Goal: Task Accomplishment & Management: Manage account settings

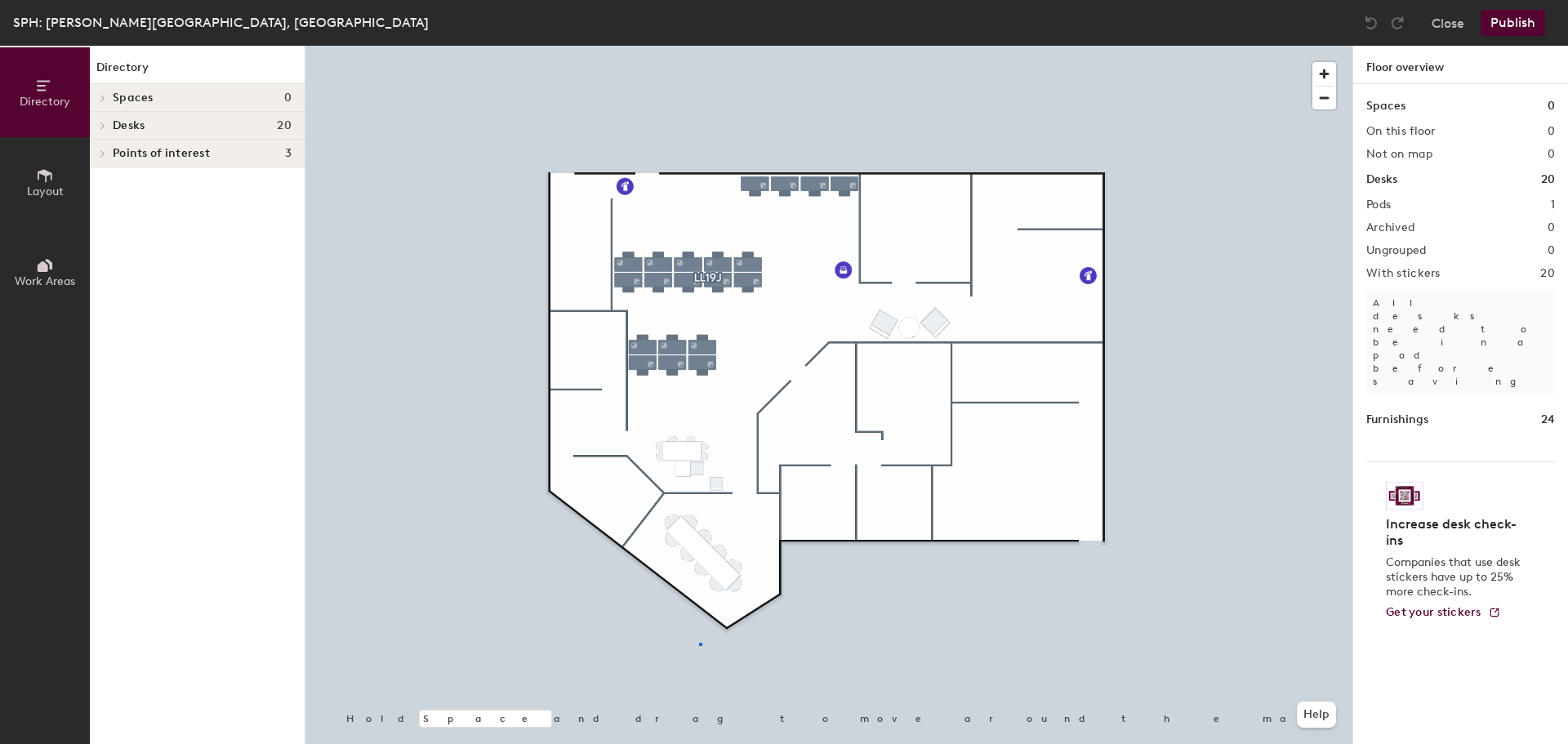
click at [701, 46] on div at bounding box center [829, 46] width 1047 height 0
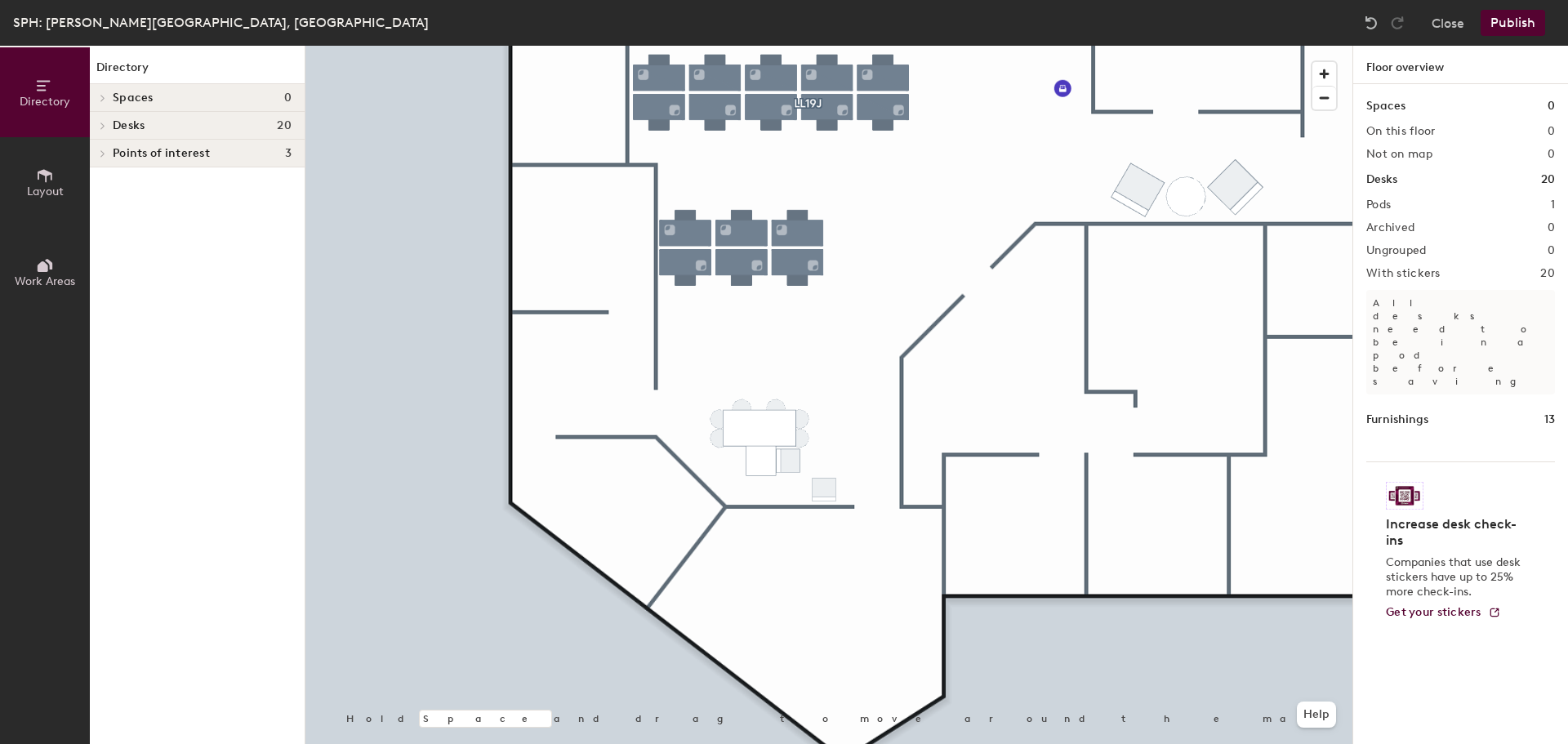
click at [71, 211] on button "Layout" at bounding box center [45, 182] width 90 height 90
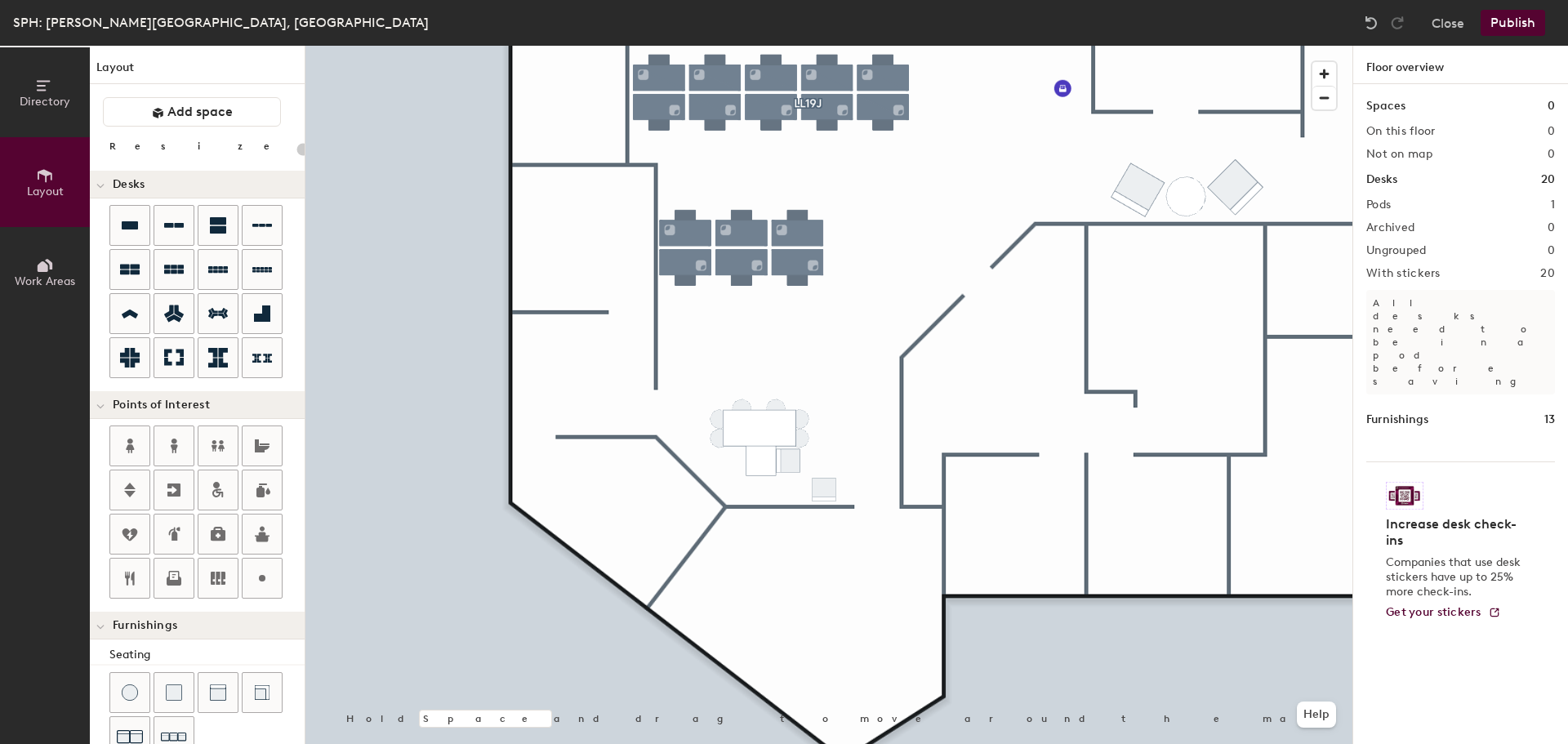
click at [48, 281] on span "Work Areas" at bounding box center [45, 281] width 60 height 14
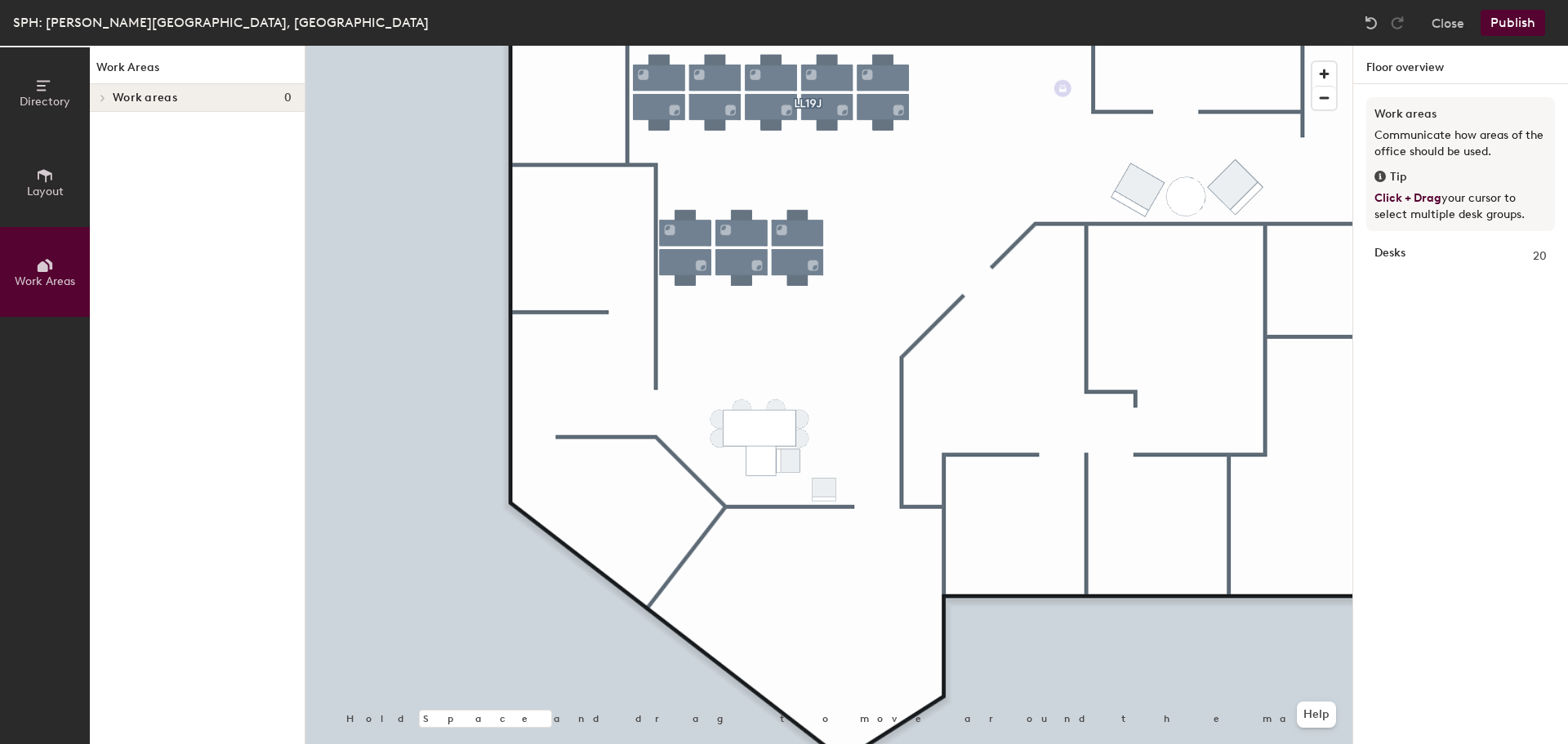
click at [36, 172] on icon at bounding box center [45, 175] width 18 height 18
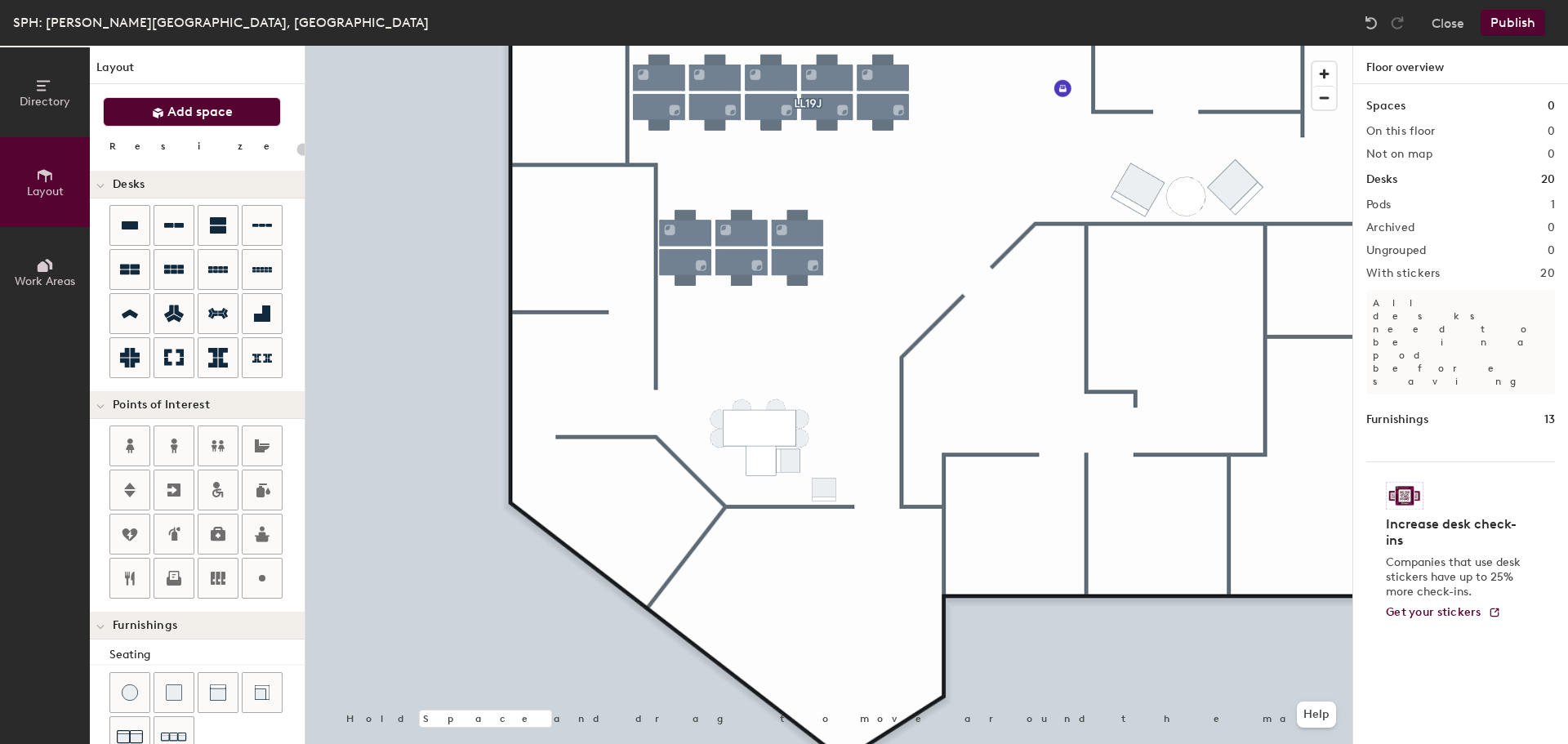
click at [184, 117] on span "Add space" at bounding box center [199, 112] width 65 height 16
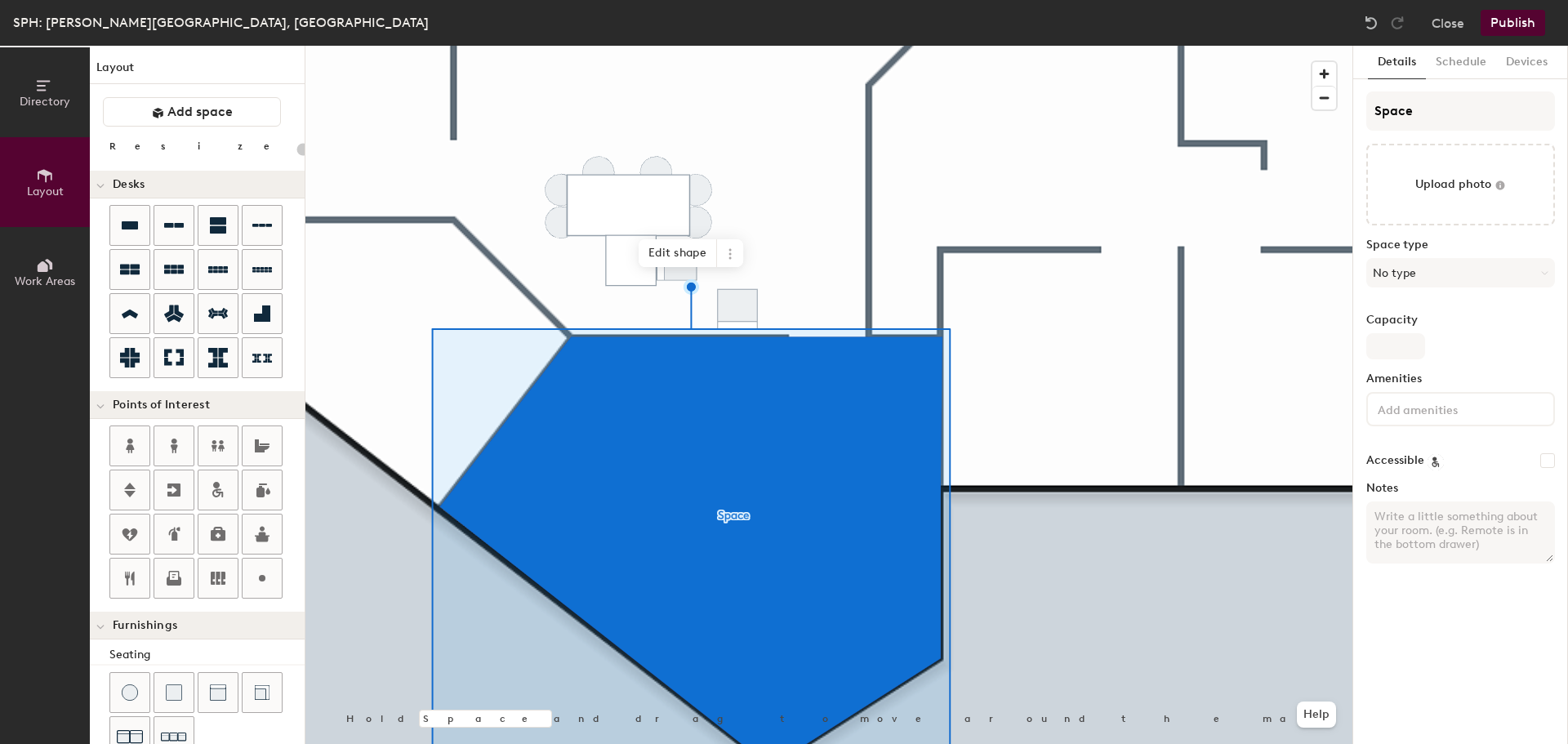
type input "20"
click at [1455, 167] on input "file" at bounding box center [1460, 184] width 188 height 81
type input "C:\fakepath\IMG_1454.jpg"
click at [1502, 277] on button "No type" at bounding box center [1460, 272] width 188 height 29
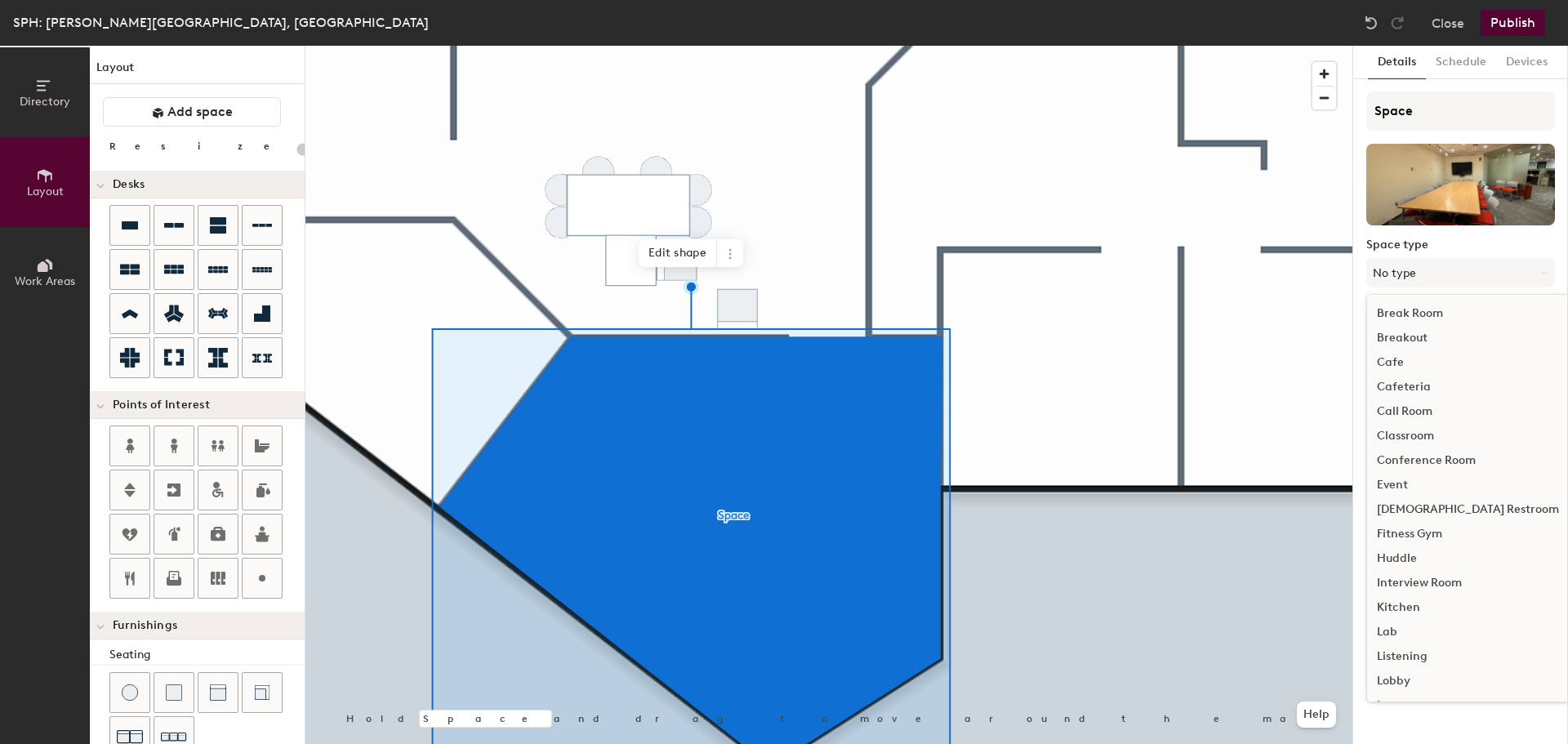
click at [1443, 449] on div "Conference Room" at bounding box center [1467, 461] width 202 height 25
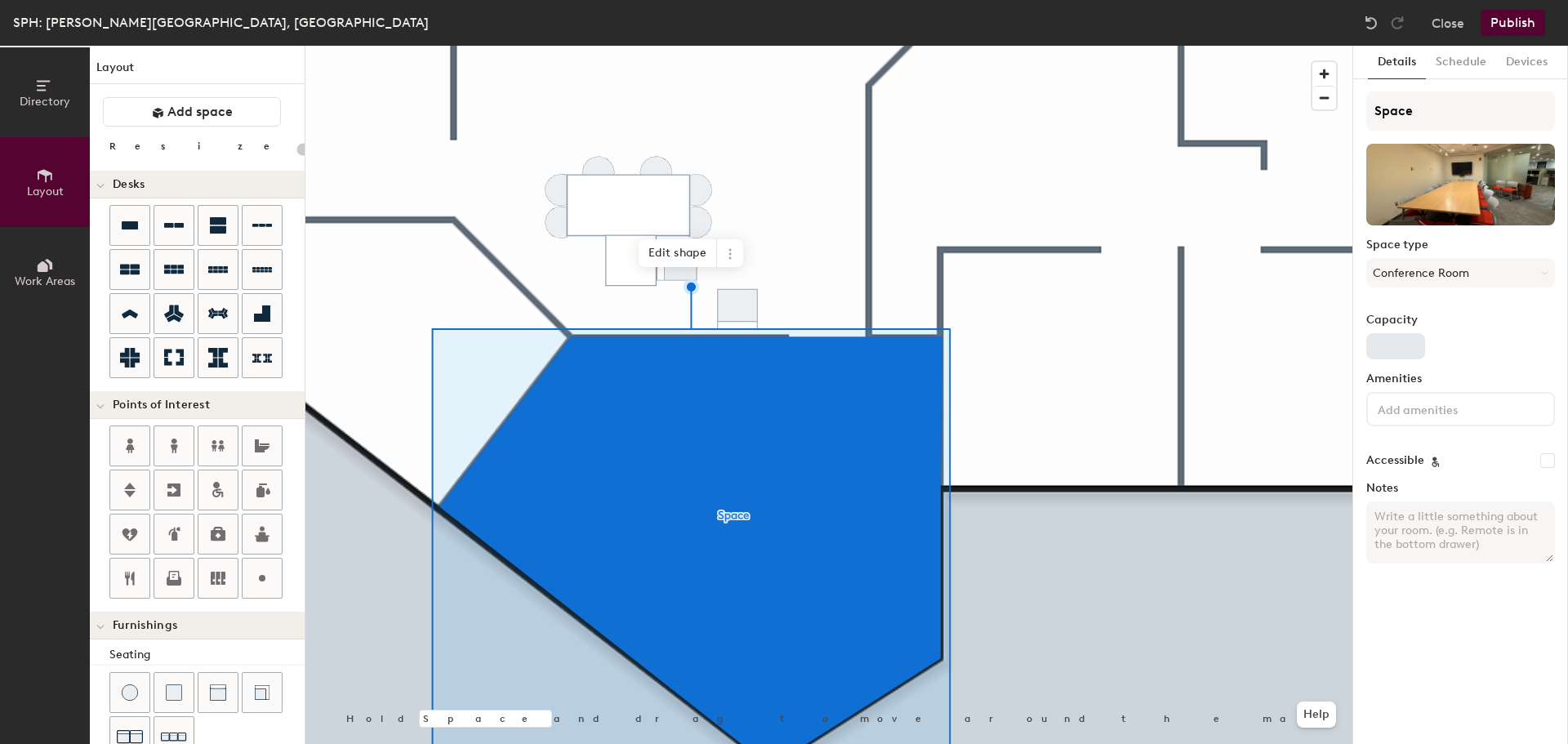
type input "20"
click at [1378, 330] on div "Capacity" at bounding box center [1460, 336] width 188 height 46
click at [1387, 345] on input "Capacity" at bounding box center [1395, 346] width 58 height 27
click at [1421, 340] on input "Capacity" at bounding box center [1395, 346] width 58 height 27
type input "1"
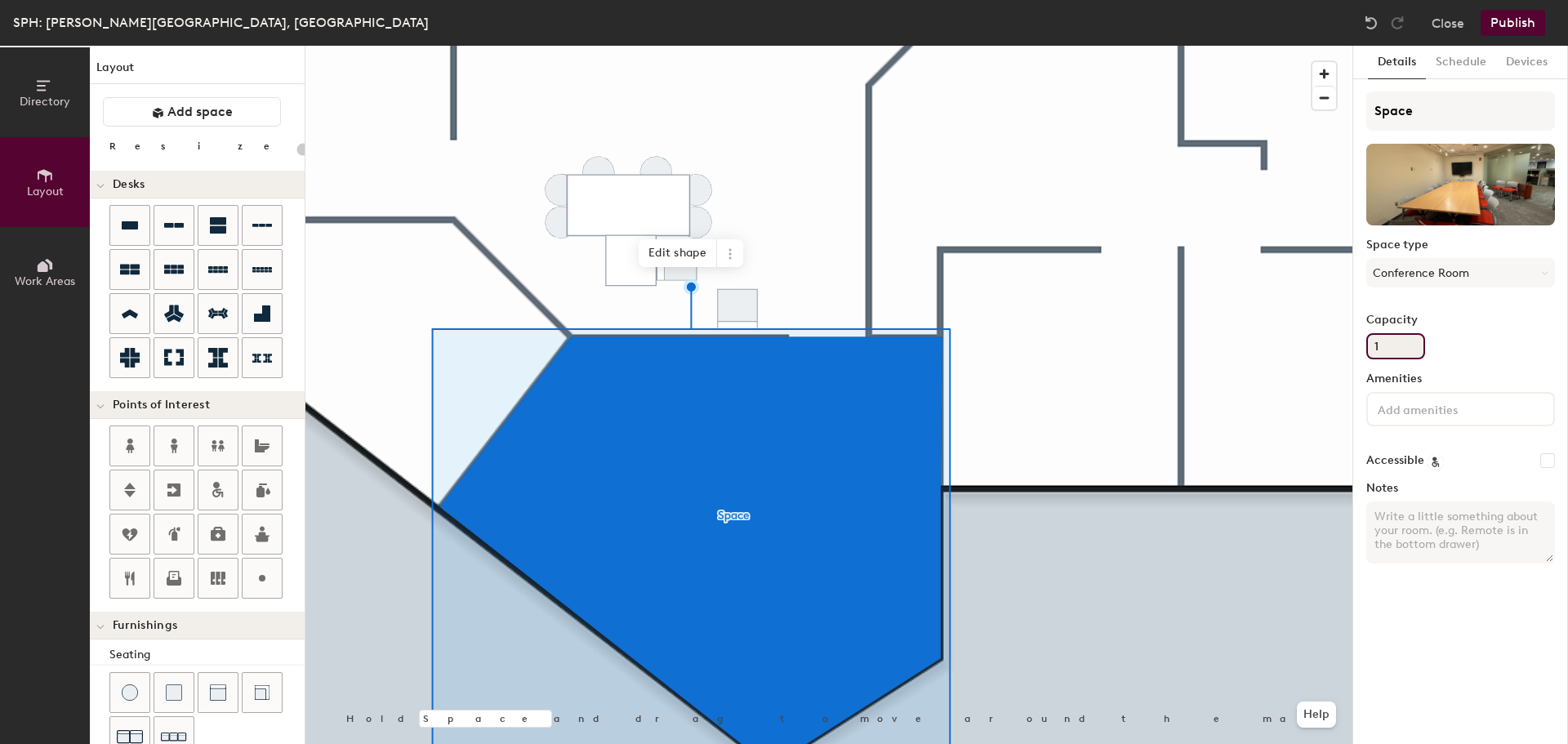
type input "20"
type input "16"
type input "20"
type input "16"
click at [1416, 422] on div at bounding box center [1460, 409] width 188 height 35
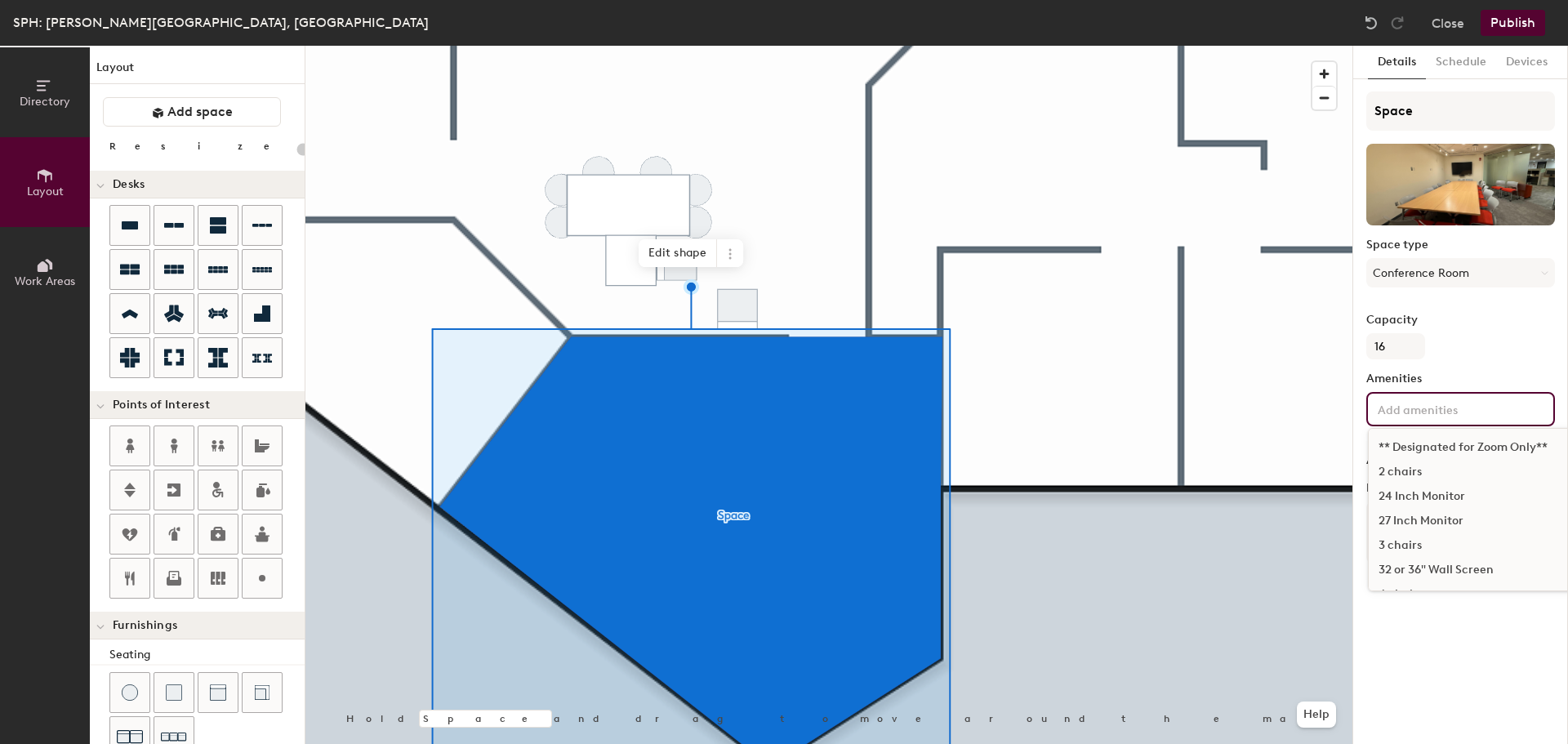
type input "20"
type input "logi"
click at [1486, 445] on div "Logitec Conference camera/soundbar" at bounding box center [1485, 447] width 232 height 25
type input "20"
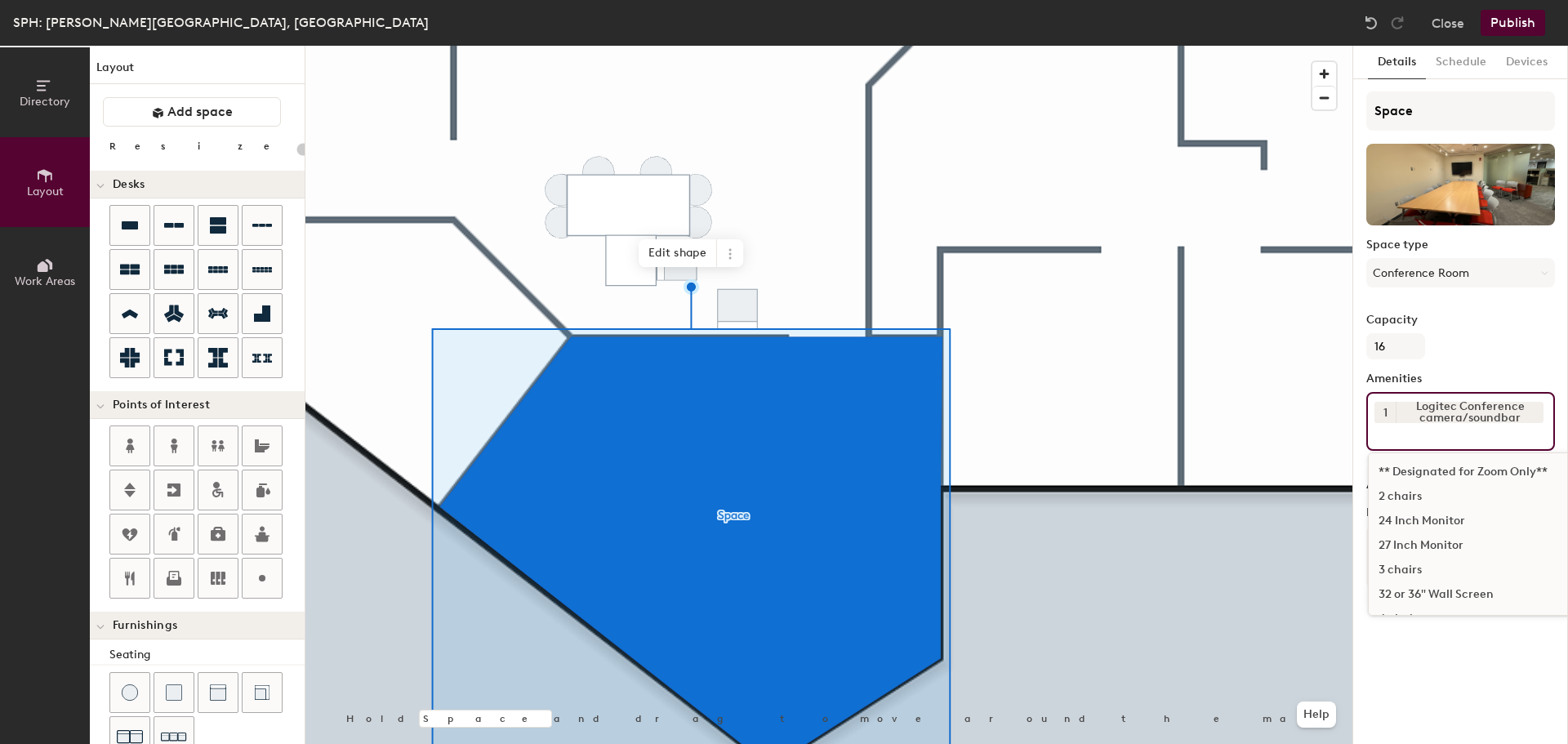
type input "20"
type input "boar"
click at [1482, 475] on div "Interactive White Board" at bounding box center [1460, 472] width 184 height 25
type input "20"
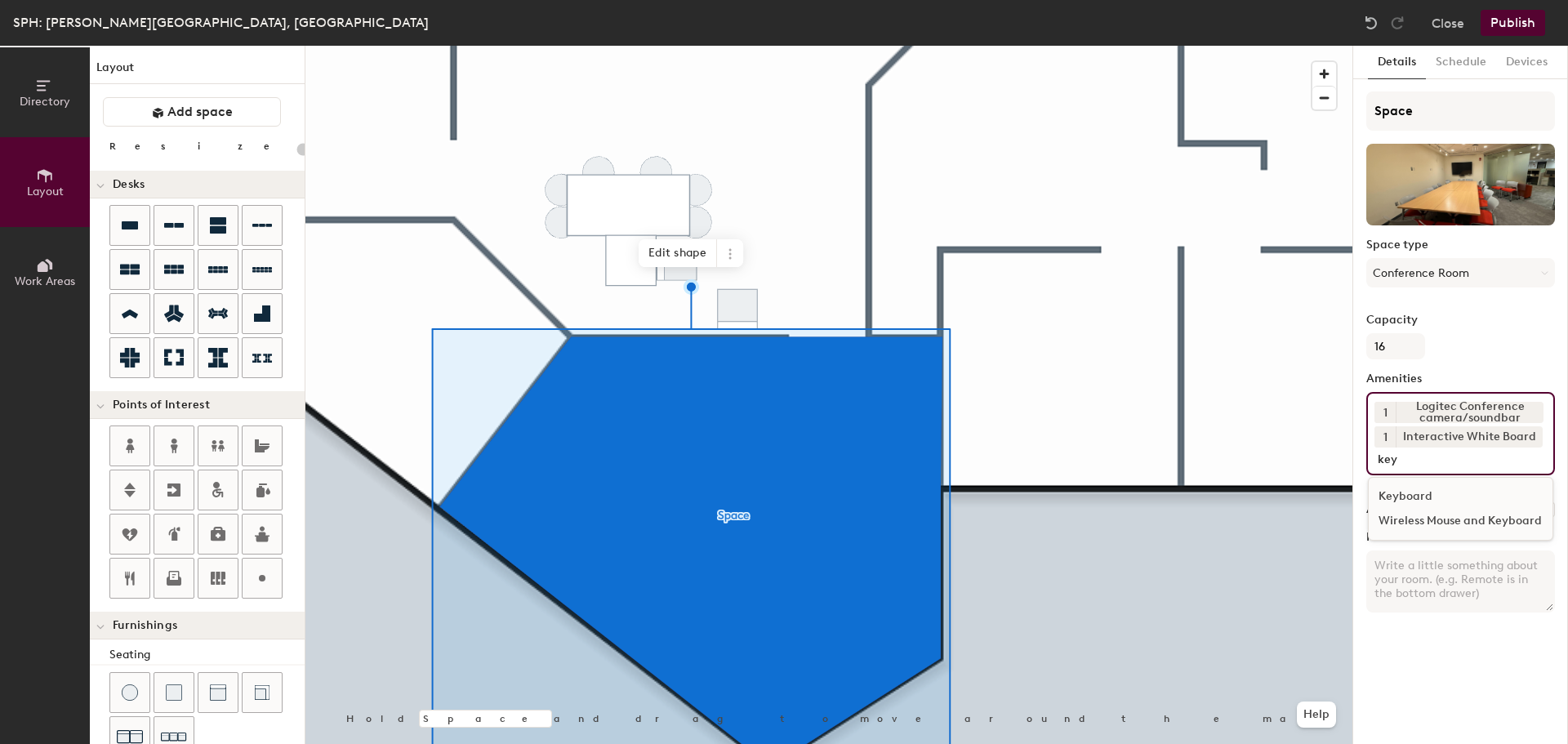
type input "key"
click at [1503, 522] on div "Wireless Mouse and Keyboard" at bounding box center [1460, 521] width 184 height 25
type input "20"
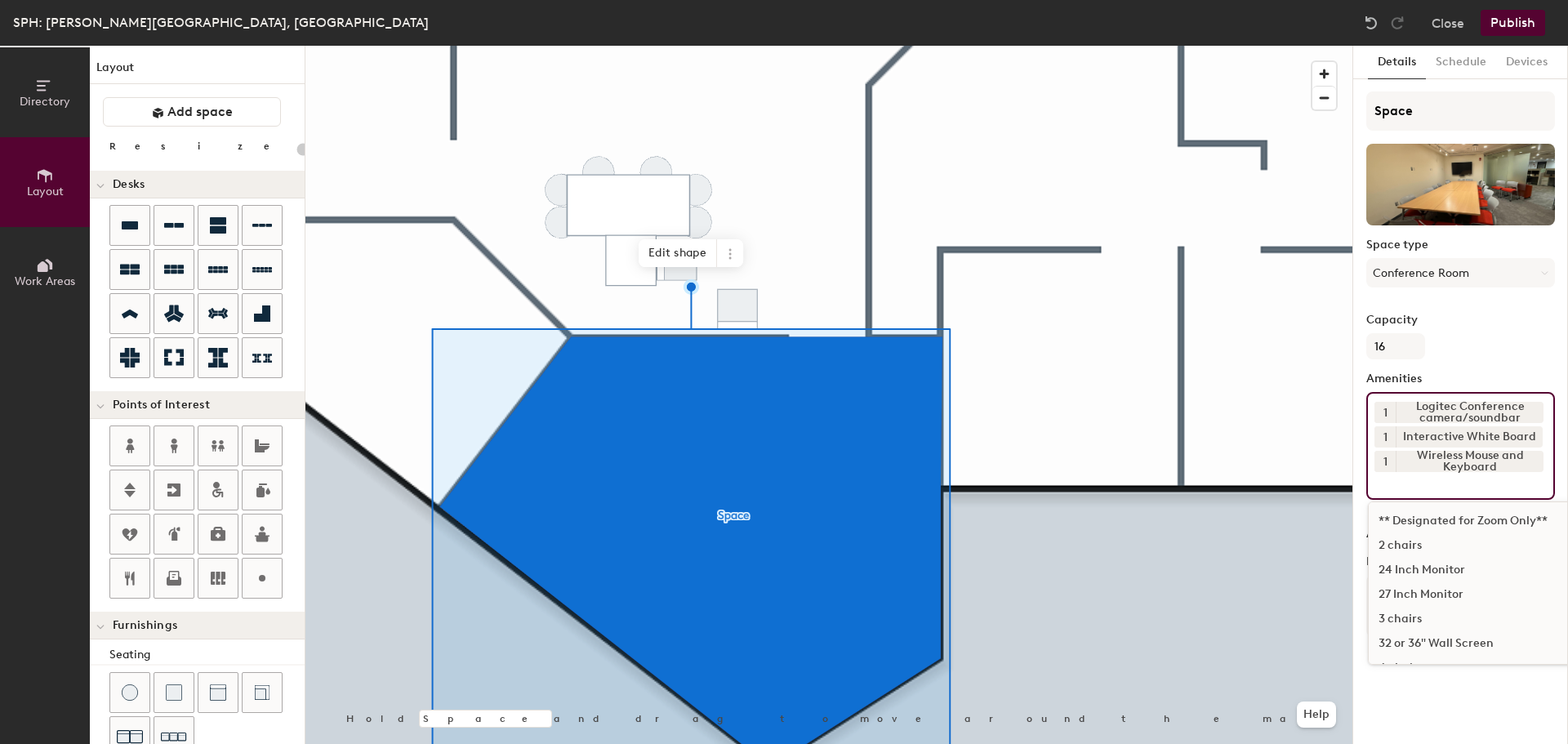
type input "20"
click at [1436, 74] on button "Schedule" at bounding box center [1460, 62] width 70 height 34
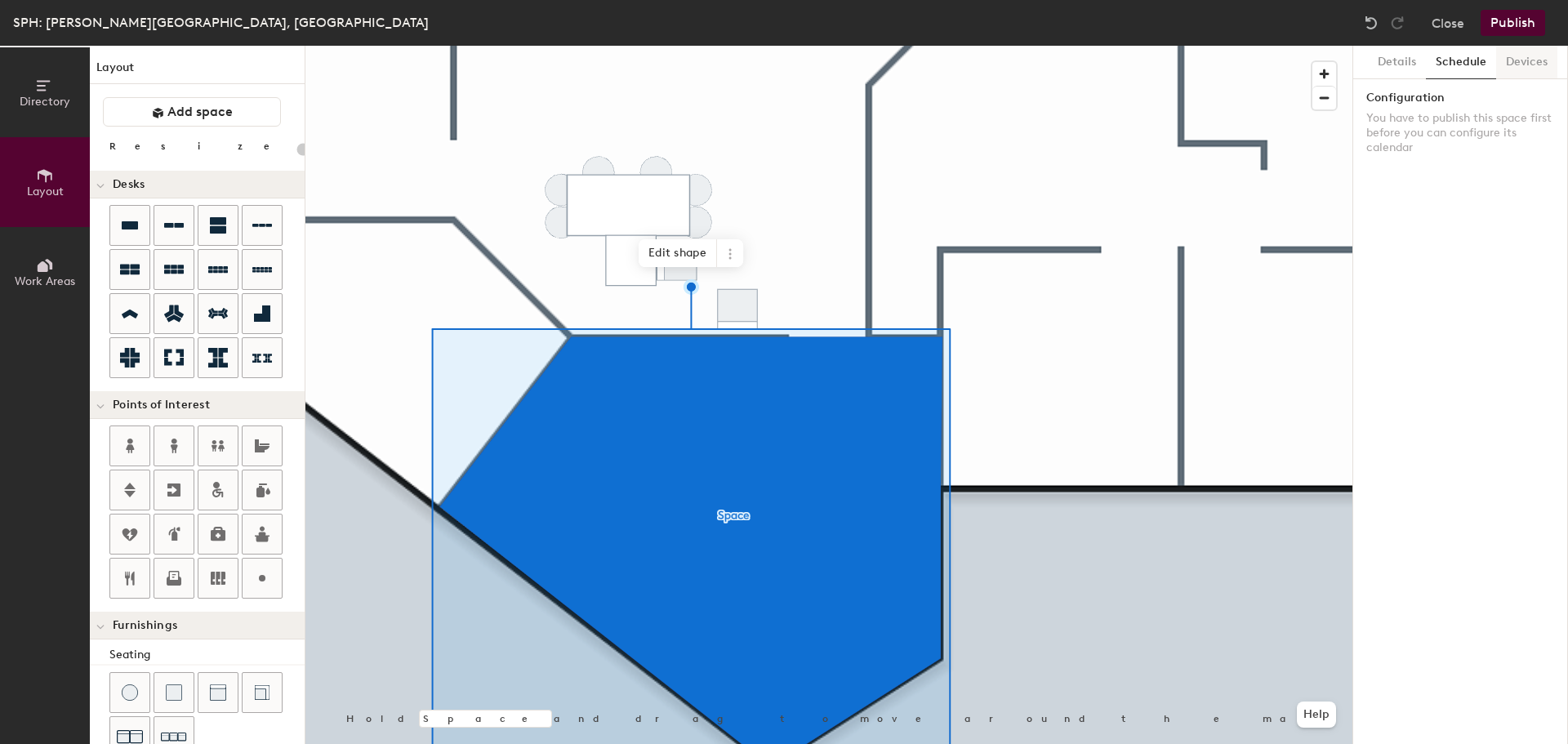
click at [1542, 53] on button "Devices" at bounding box center [1526, 62] width 61 height 34
click at [1470, 70] on button "Schedule" at bounding box center [1460, 62] width 70 height 34
click at [1408, 66] on button "Details" at bounding box center [1396, 62] width 58 height 34
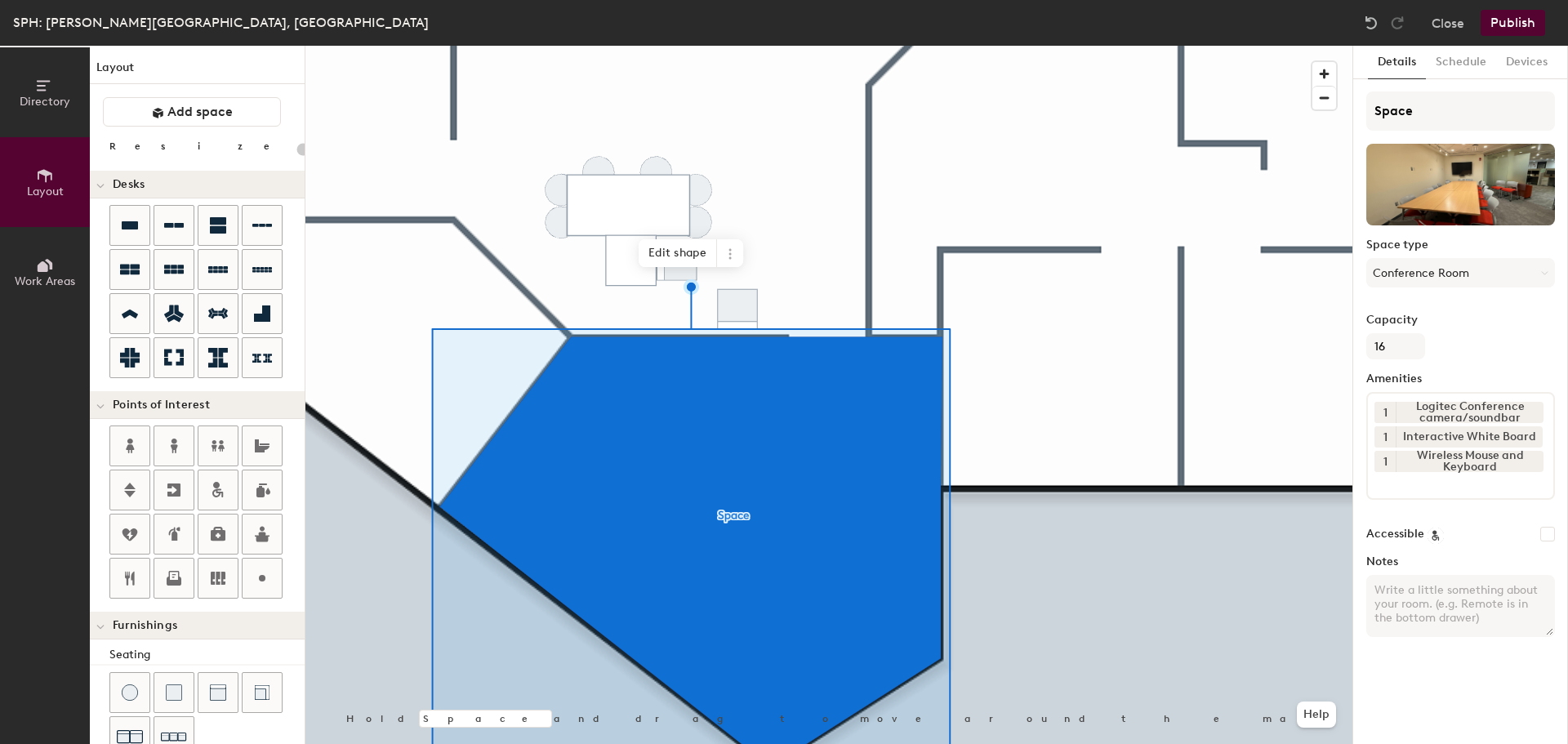
click at [1375, 526] on div "Space Space type Conference Room Capacity 16 Amenities 1 Logitec Conference cam…" at bounding box center [1460, 370] width 188 height 558
click at [1467, 112] on input "Space" at bounding box center [1460, 111] width 188 height 39
click at [1469, 65] on button "Schedule" at bounding box center [1460, 62] width 70 height 34
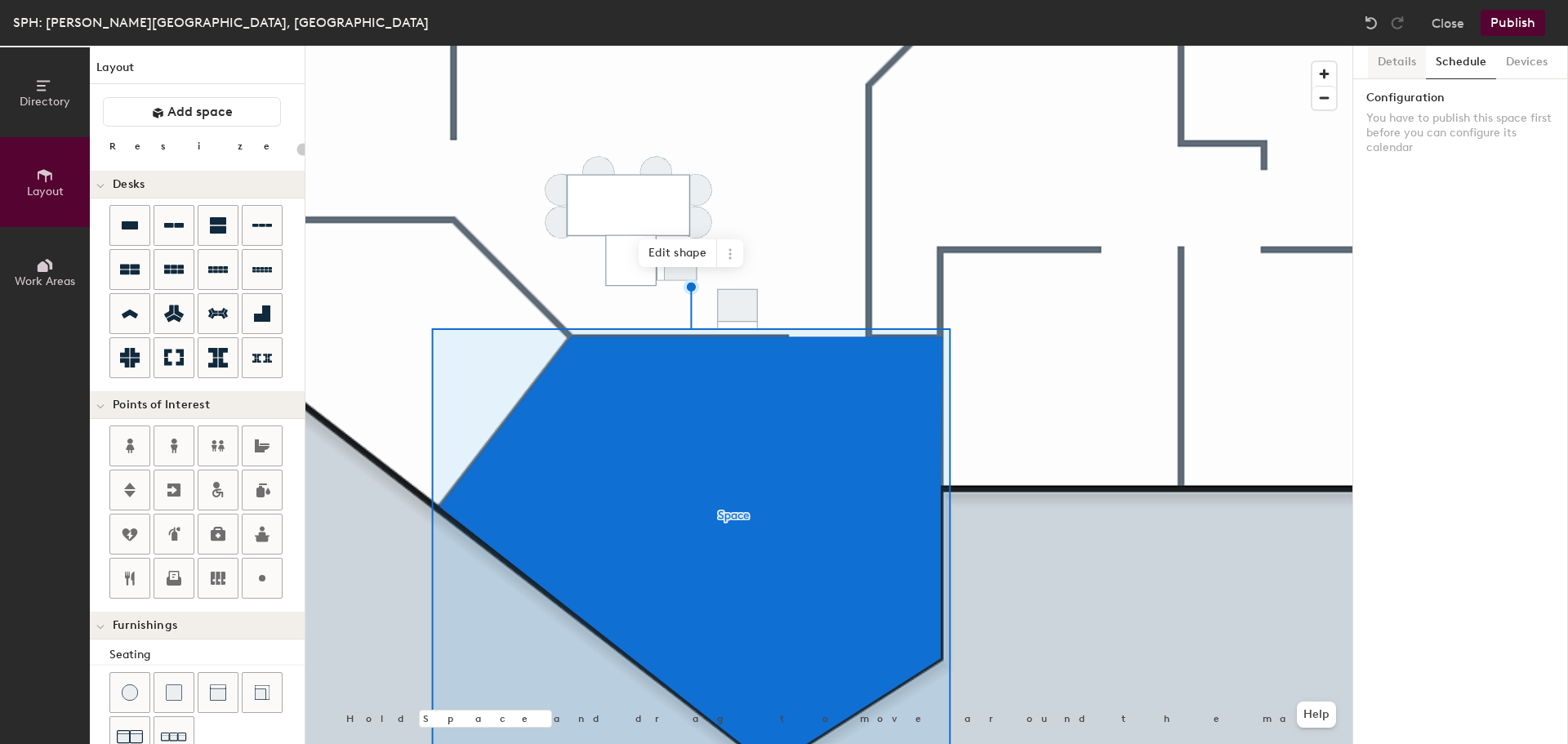
click at [1402, 69] on button "Details" at bounding box center [1396, 62] width 58 height 34
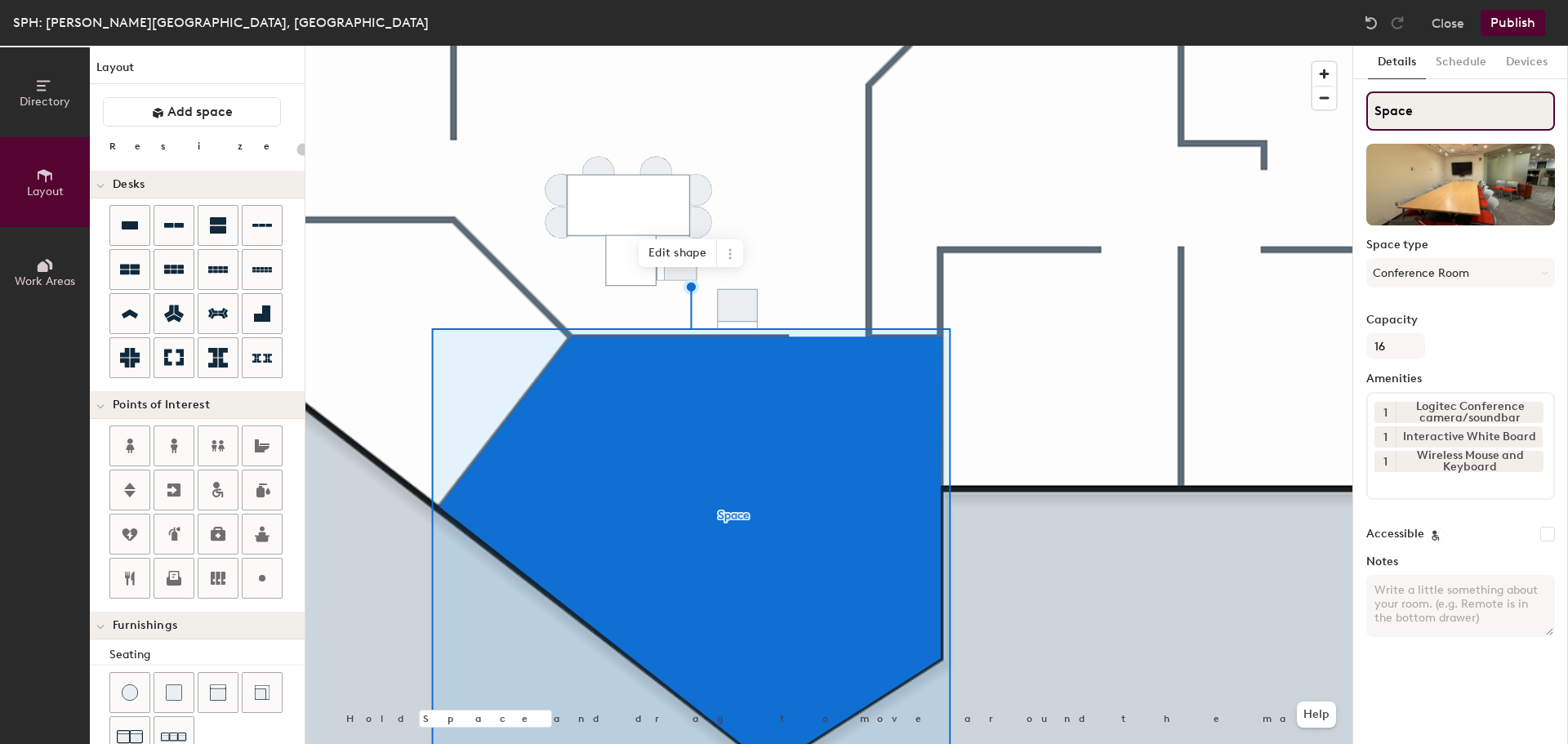
click at [1216, 139] on div "Directory Layout Work Areas Layout Add space Resize Desks Points of Interest Fu…" at bounding box center [784, 395] width 1568 height 698
type input "LL"
type input "20"
type input "LL1"
type input "20"
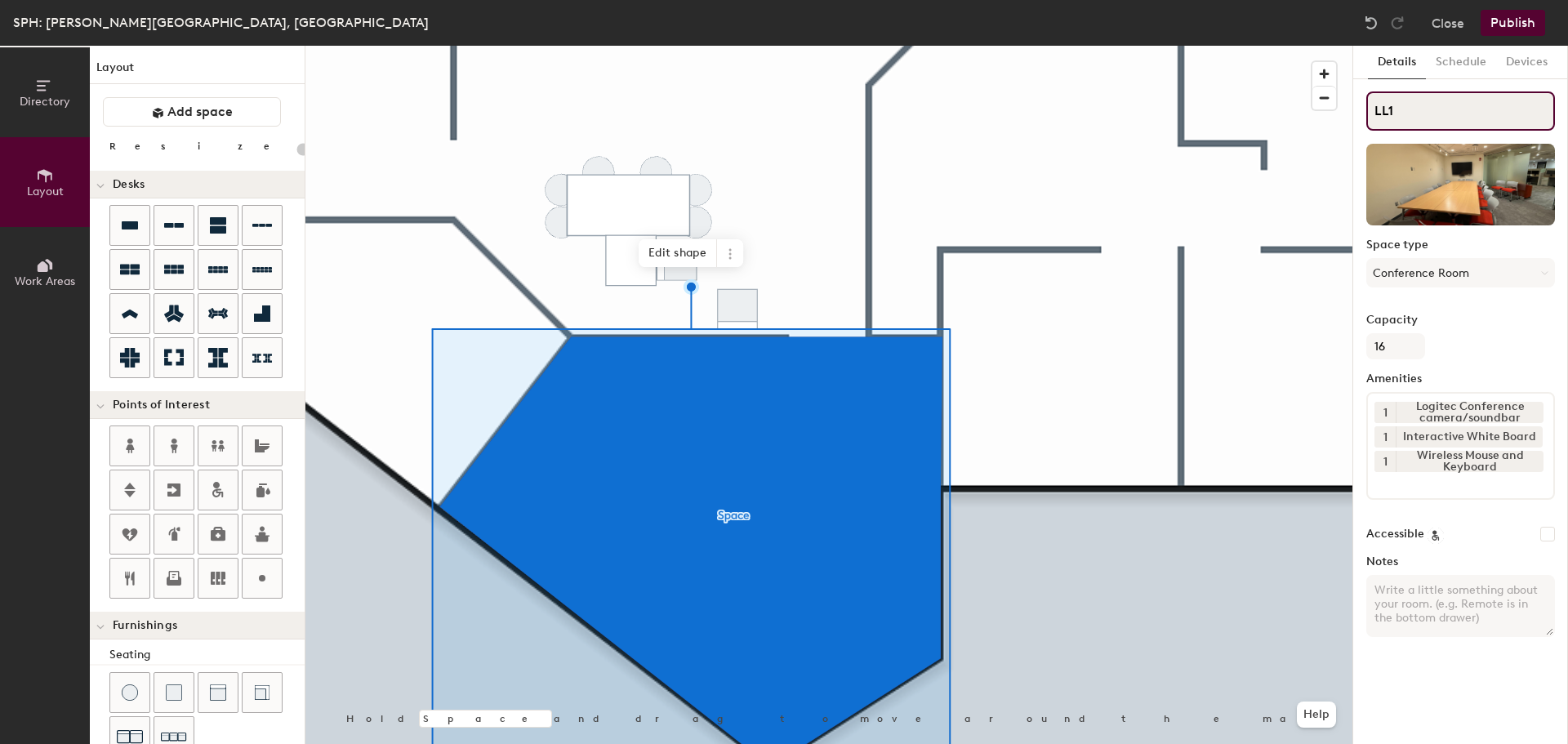
type input "LL19"
type input "20"
click at [1461, 127] on input "LL19" at bounding box center [1460, 111] width 188 height 39
type input "LL19-"
type input "20"
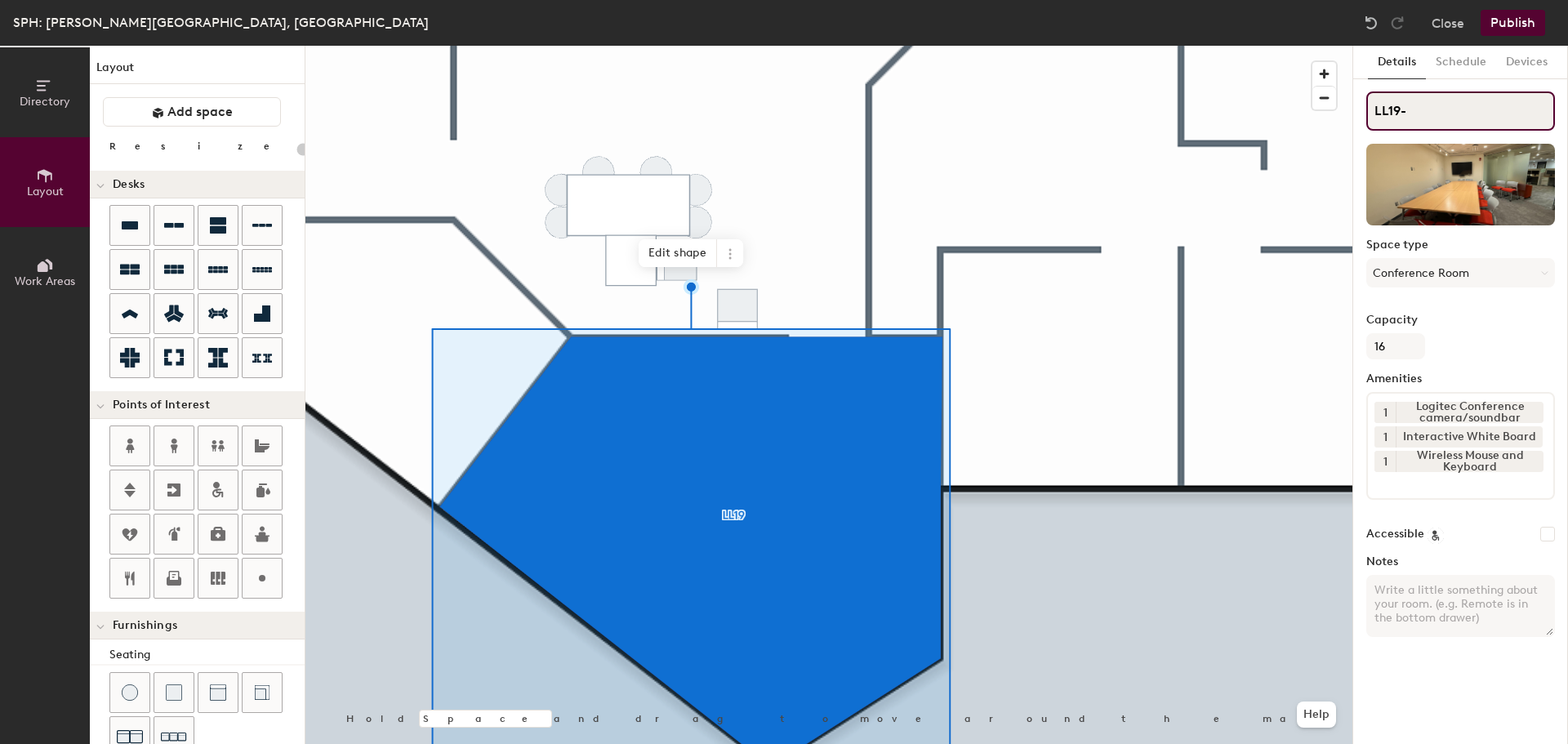
type input "LL19-f"
type input "20"
type input "LL19-F"
type input "20"
type input "LL19-F"
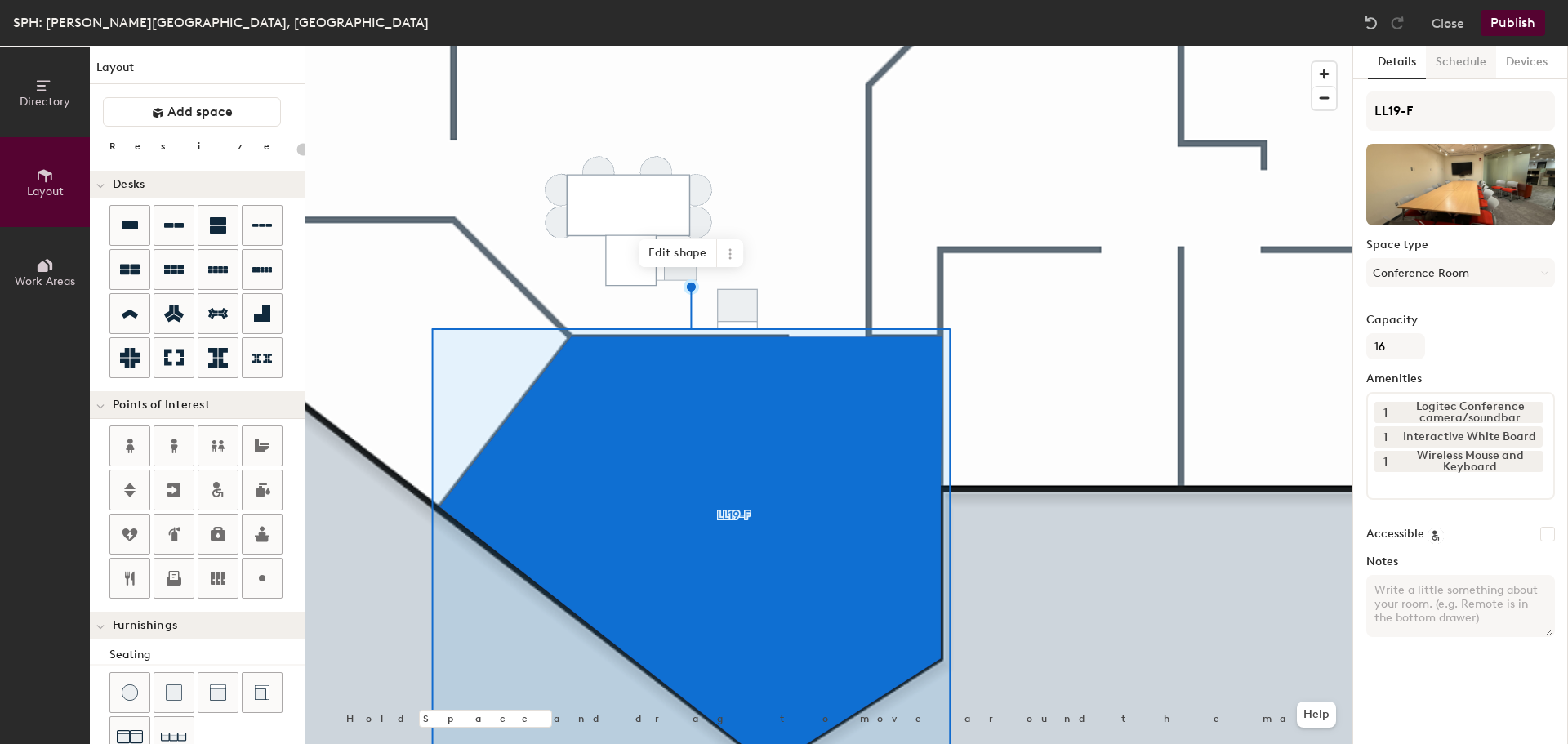
click at [1446, 56] on button "Schedule" at bounding box center [1460, 62] width 70 height 34
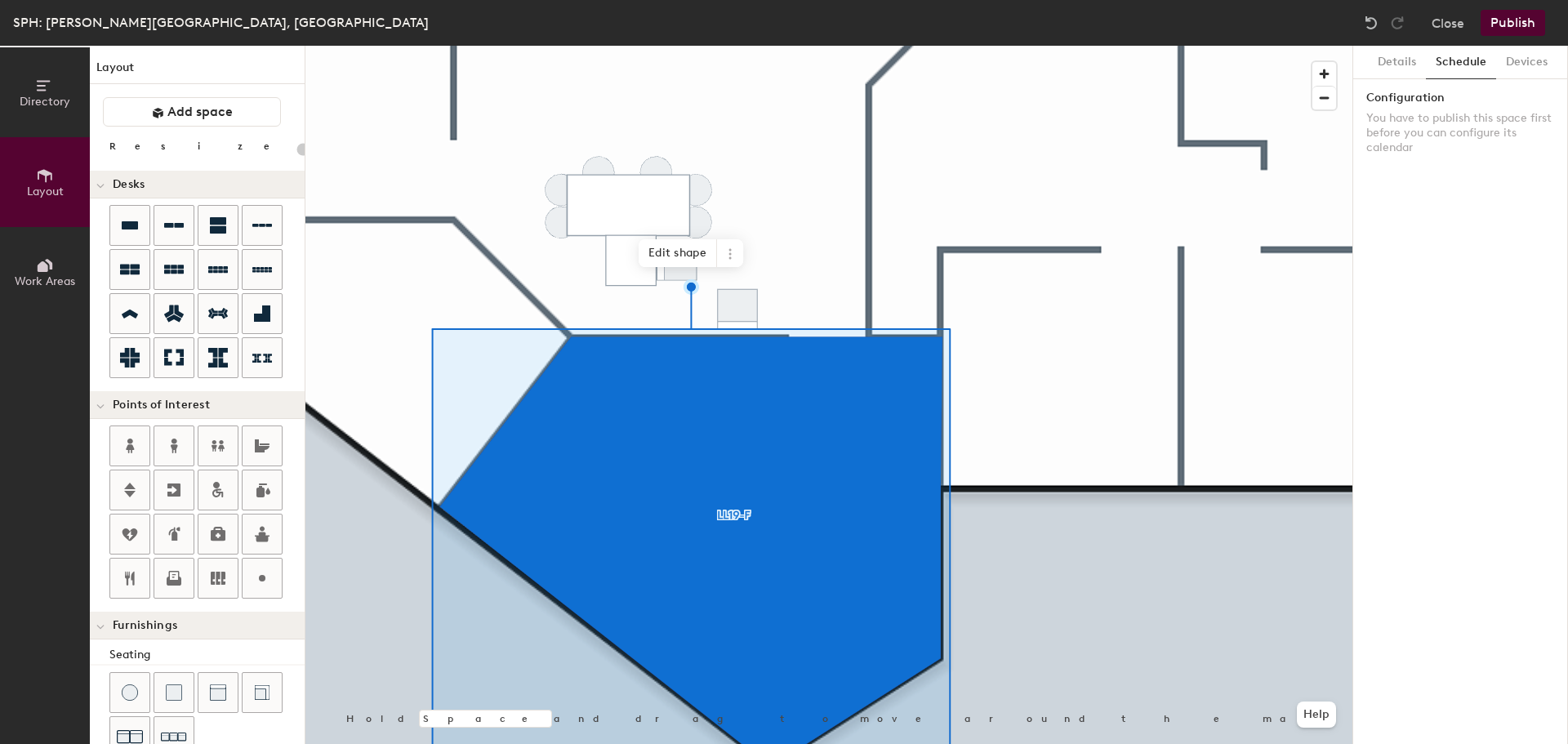
click at [1520, 20] on button "Publish" at bounding box center [1512, 23] width 65 height 27
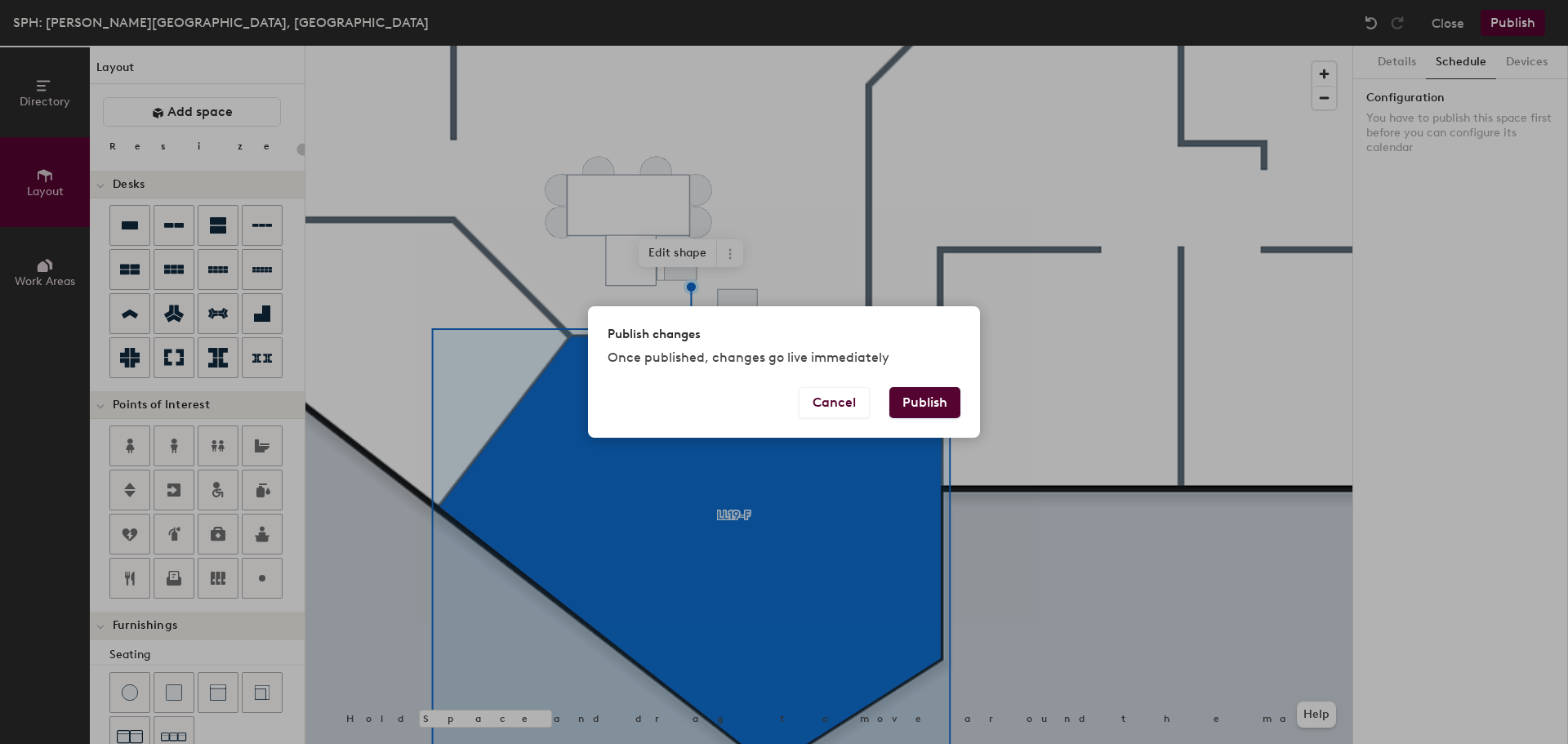
click at [917, 410] on button "Publish" at bounding box center [925, 403] width 71 height 31
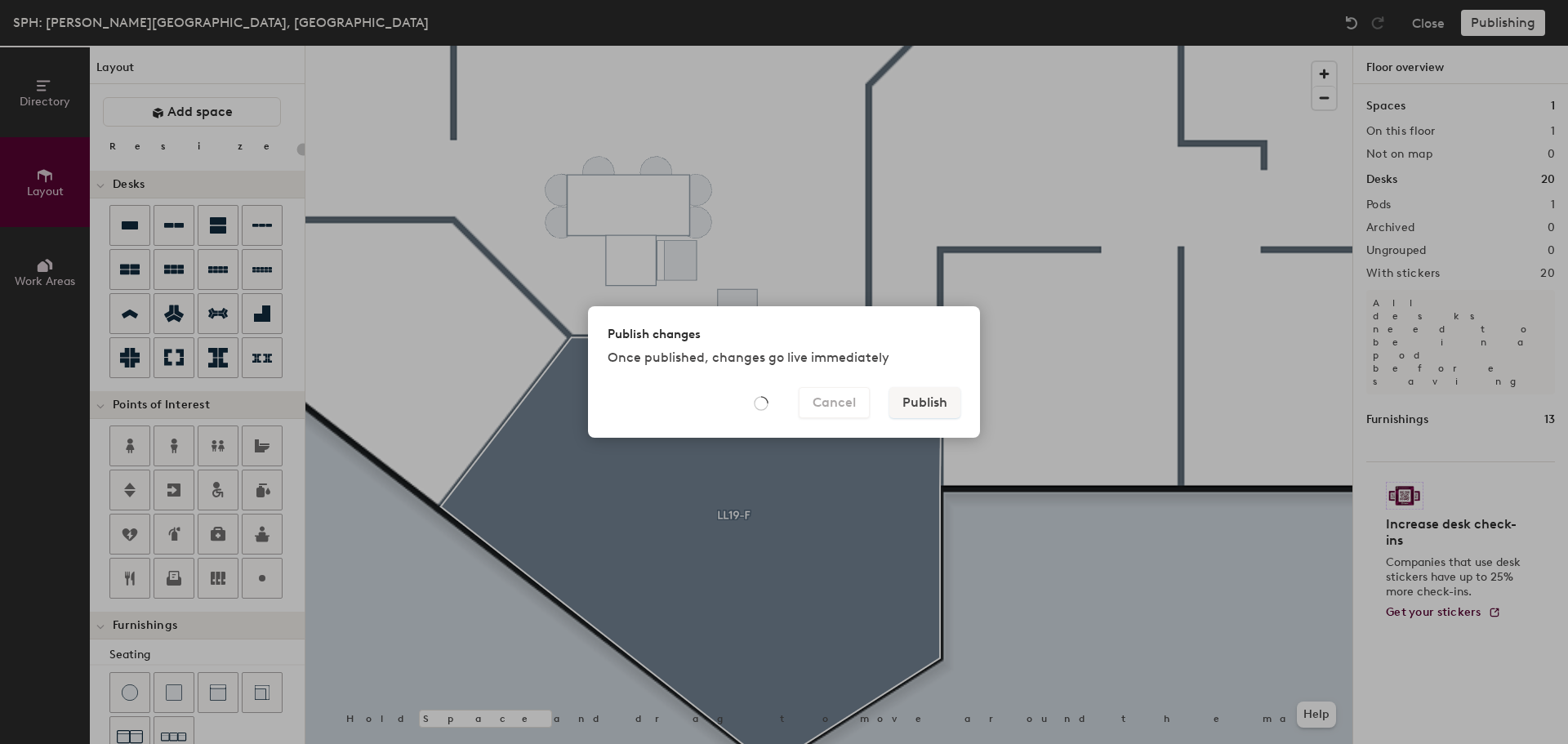
type input "20"
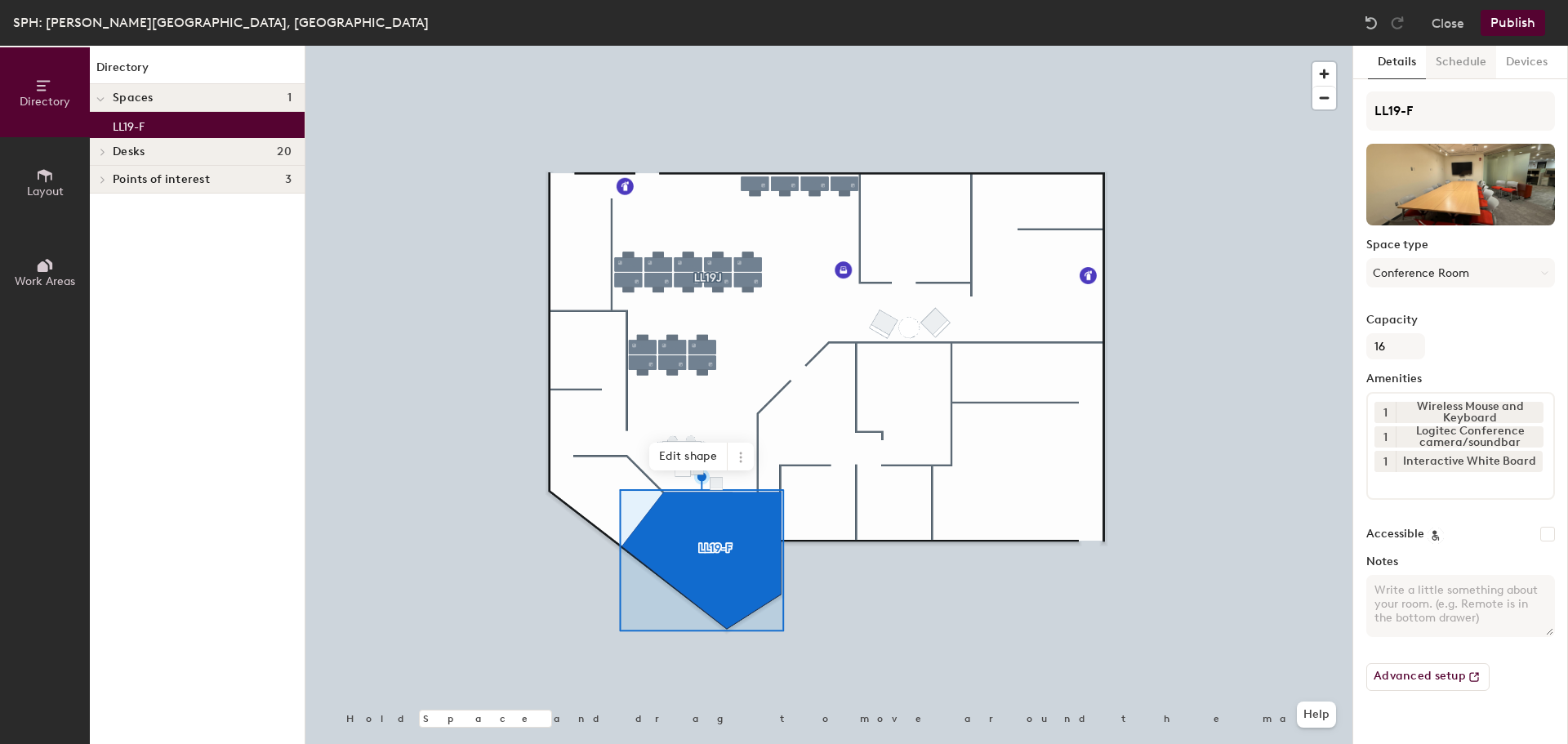
click at [1442, 58] on button "Schedule" at bounding box center [1460, 62] width 70 height 34
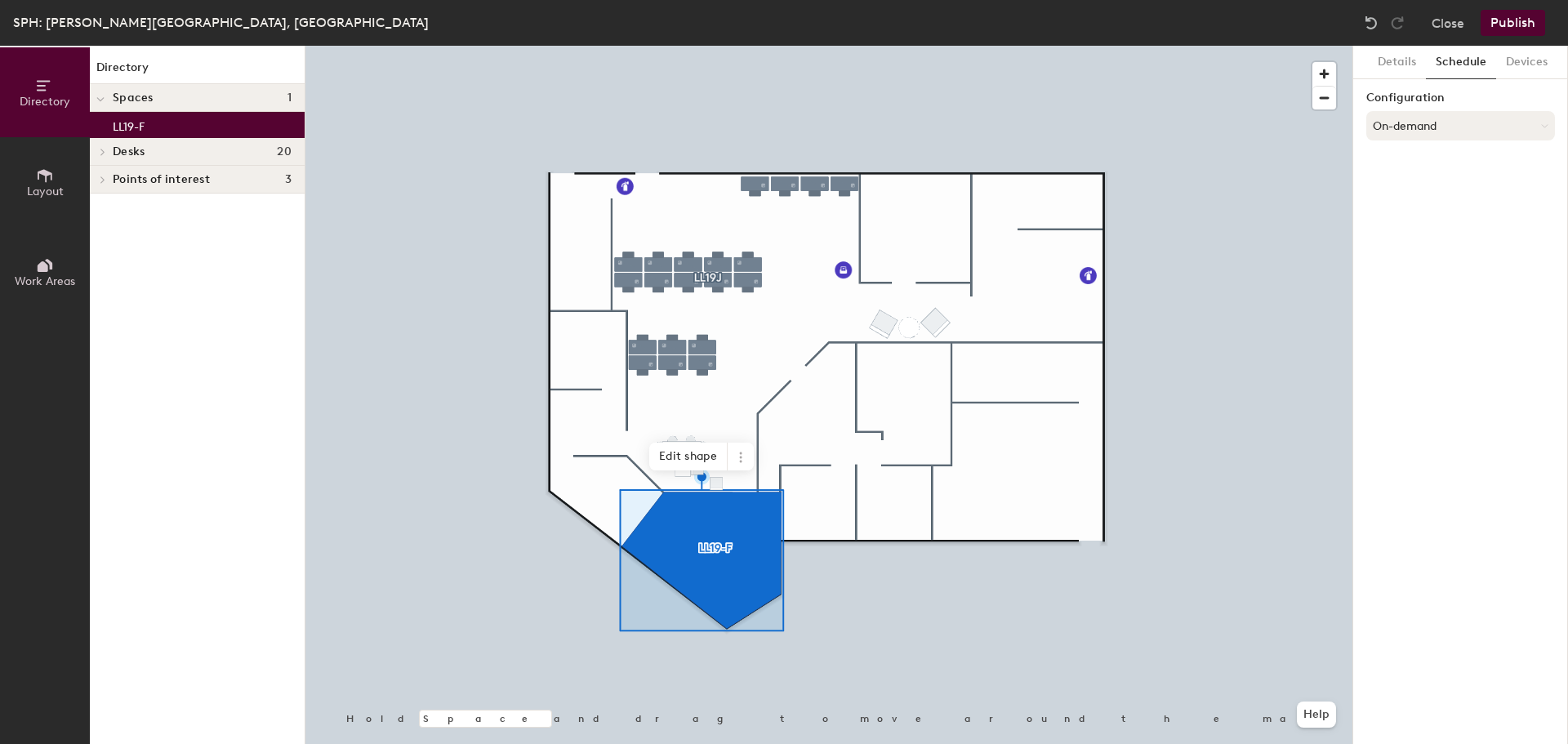
click at [1478, 124] on button "On-demand" at bounding box center [1460, 126] width 188 height 29
click at [1416, 200] on div "Scheduled" at bounding box center [1460, 191] width 187 height 25
click at [1467, 163] on button "Select account" at bounding box center [1460, 162] width 188 height 29
click at [1439, 227] on div "Microsoft 365" at bounding box center [1460, 227] width 187 height 25
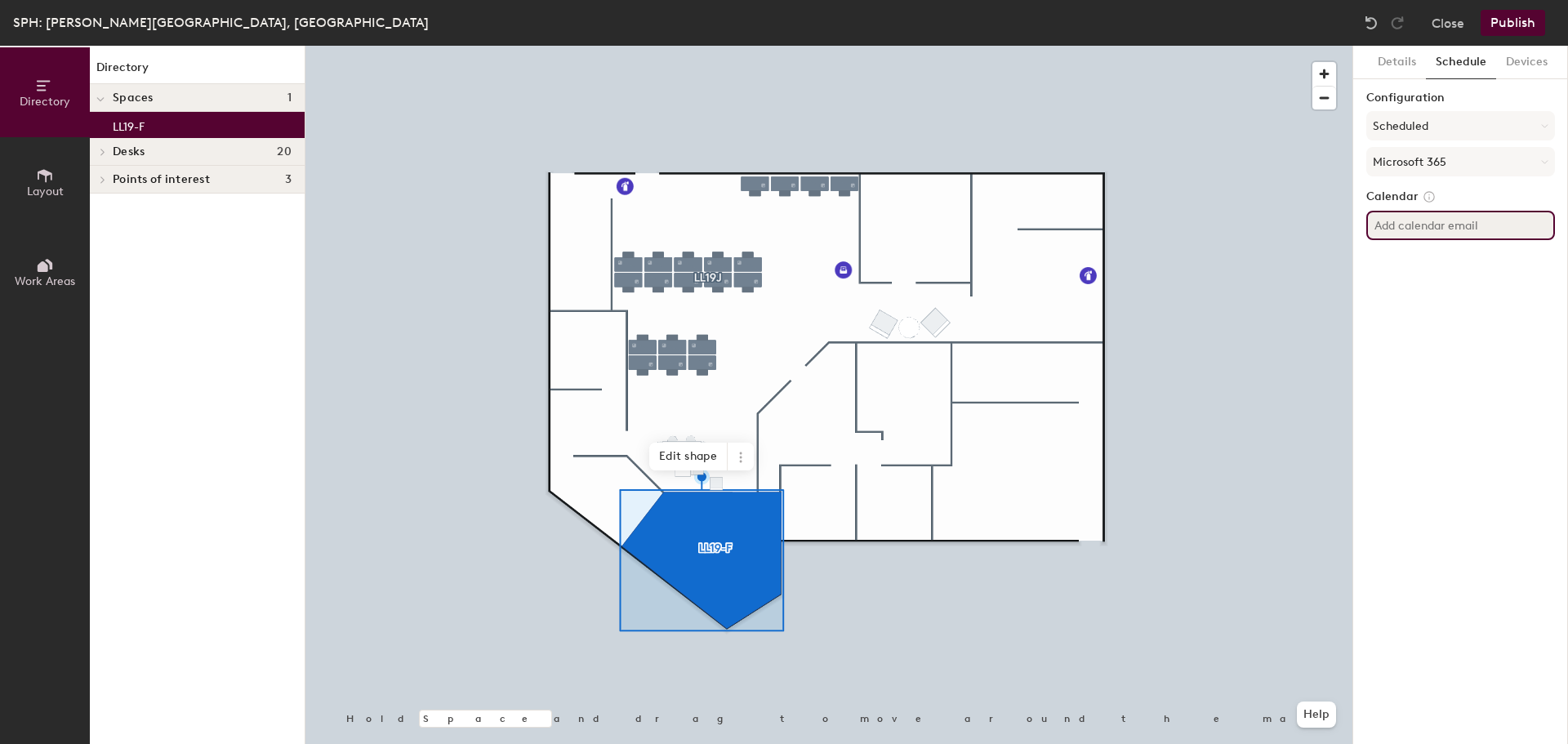
click at [1414, 227] on input at bounding box center [1460, 226] width 188 height 29
click at [1435, 234] on input at bounding box center [1460, 226] width 188 height 29
type input "kresge-ll19conferenceroom@hsph.harvard.edu"
click at [1494, 37] on div "SPH: Kresge Building, Lower Level Close Publish" at bounding box center [784, 23] width 1568 height 46
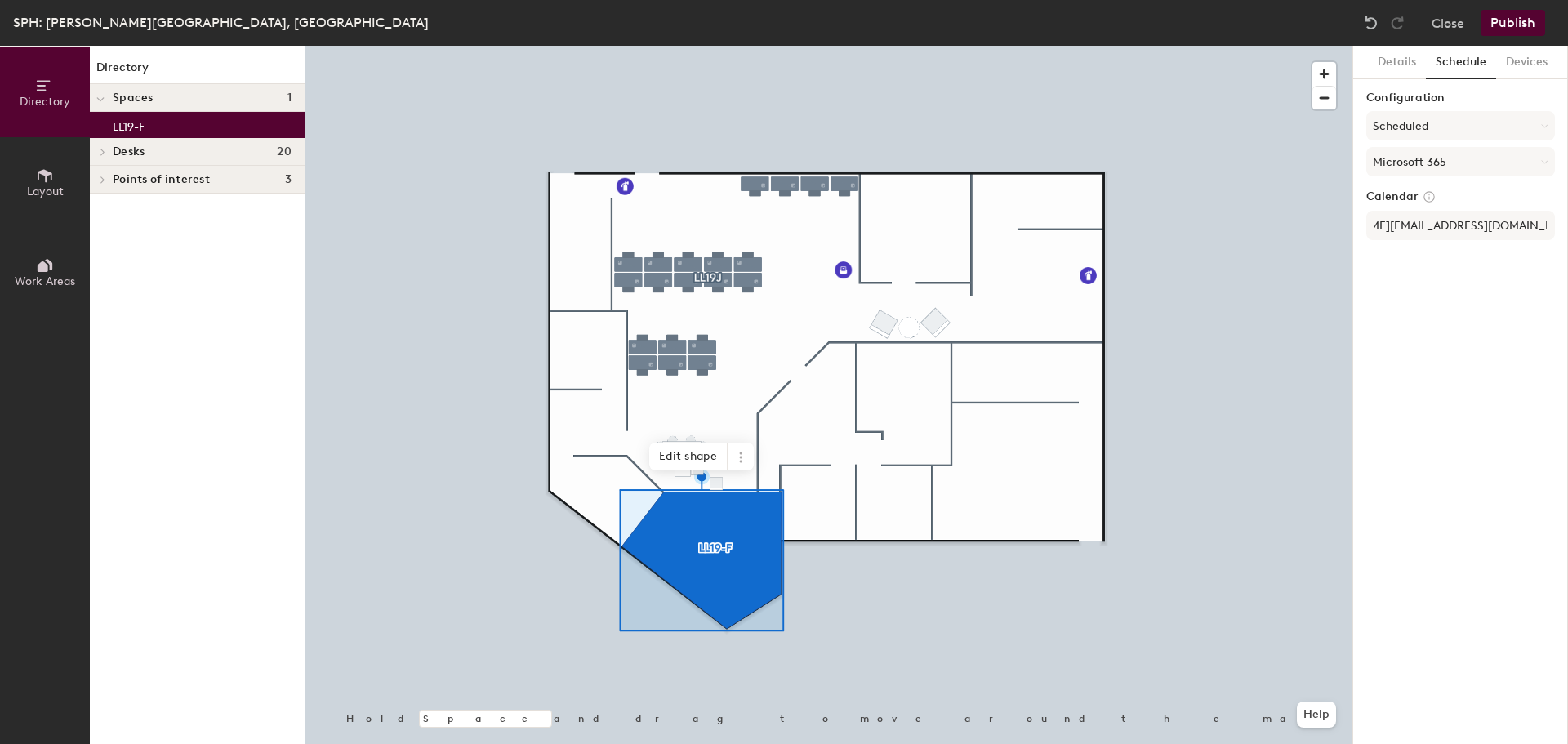
scroll to position [0, 0]
click at [1506, 21] on button "Publish" at bounding box center [1512, 23] width 65 height 27
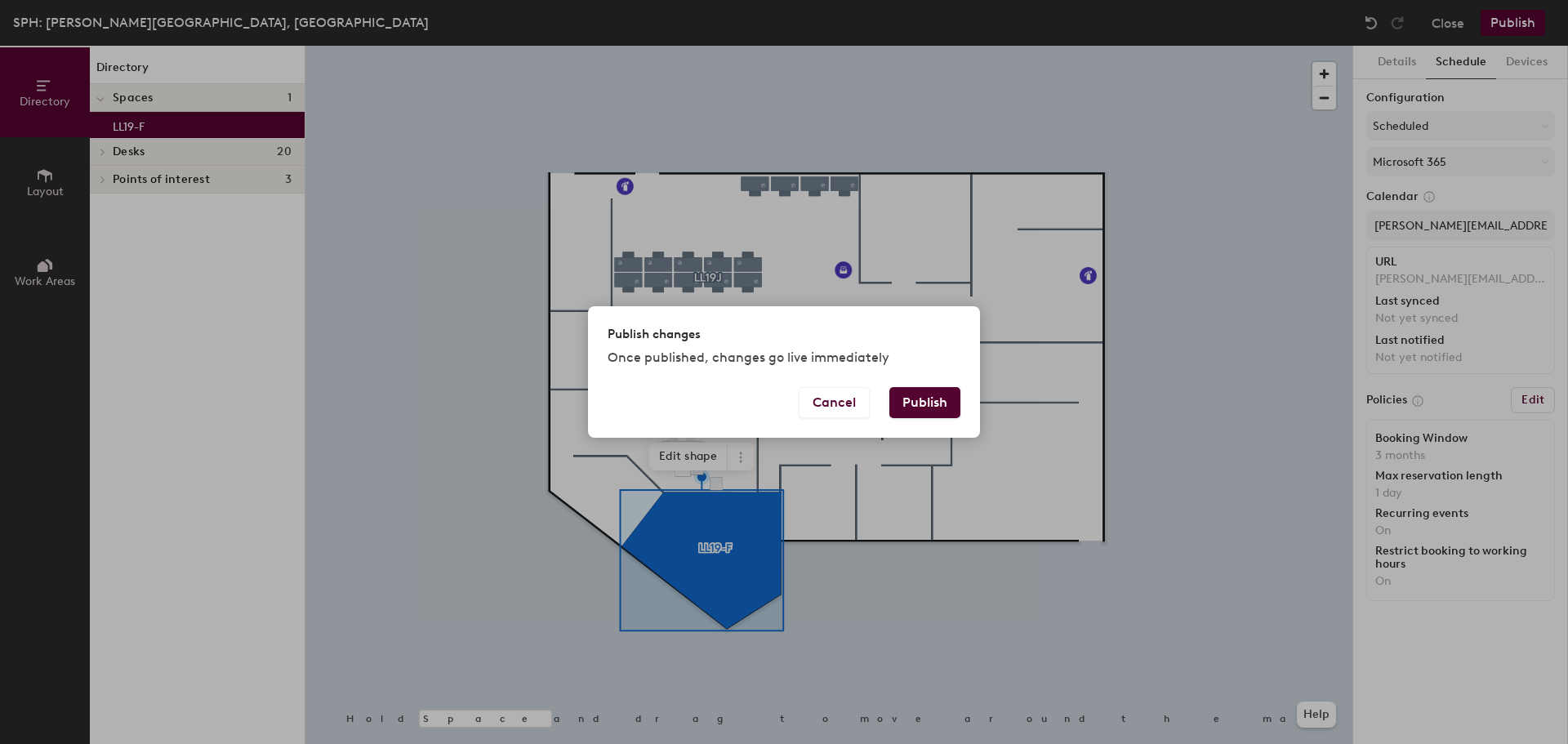
click at [931, 423] on div "Cancel Publish" at bounding box center [783, 412] width 392 height 50
click at [932, 392] on button "Publish" at bounding box center [925, 403] width 71 height 31
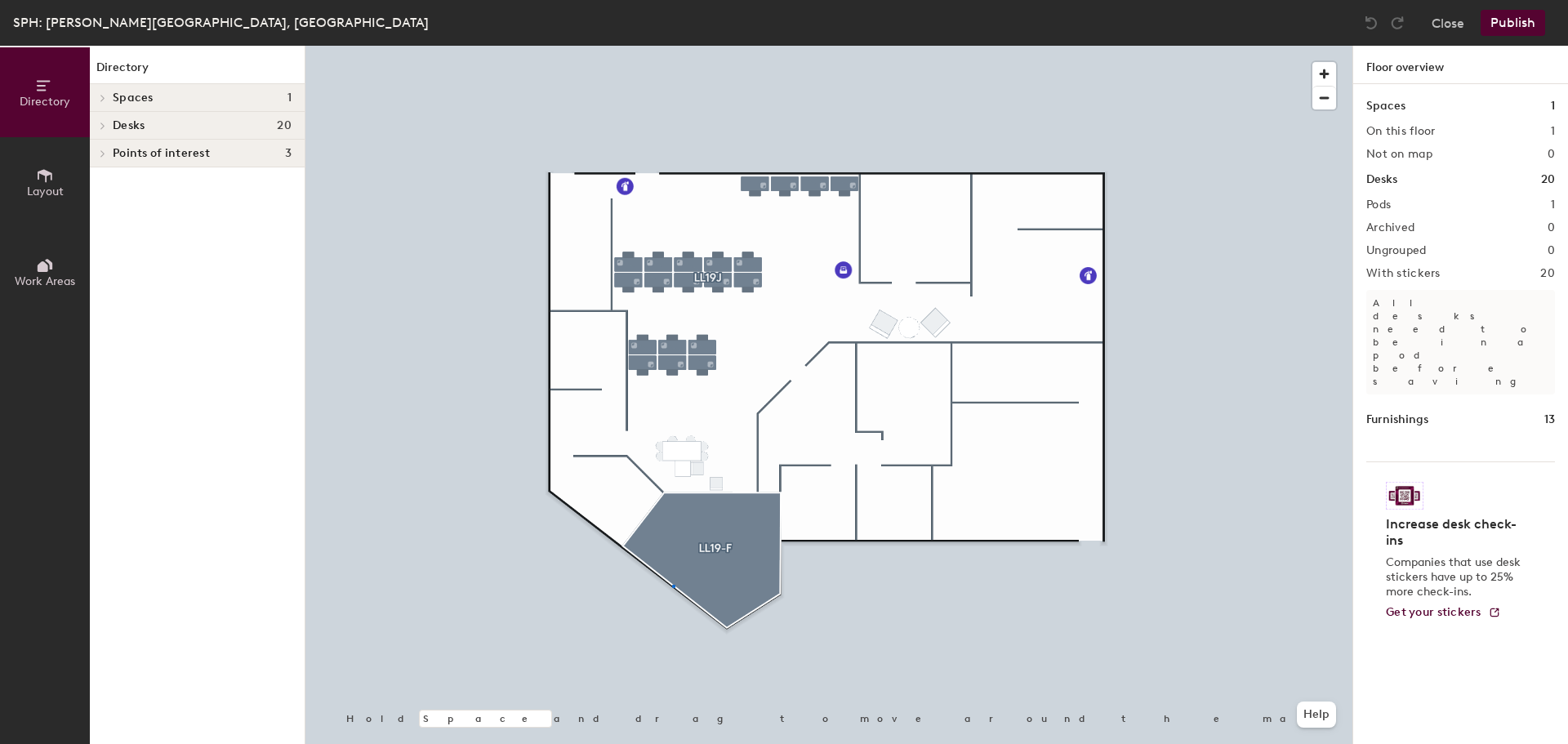
click at [672, 46] on div at bounding box center [829, 46] width 1047 height 0
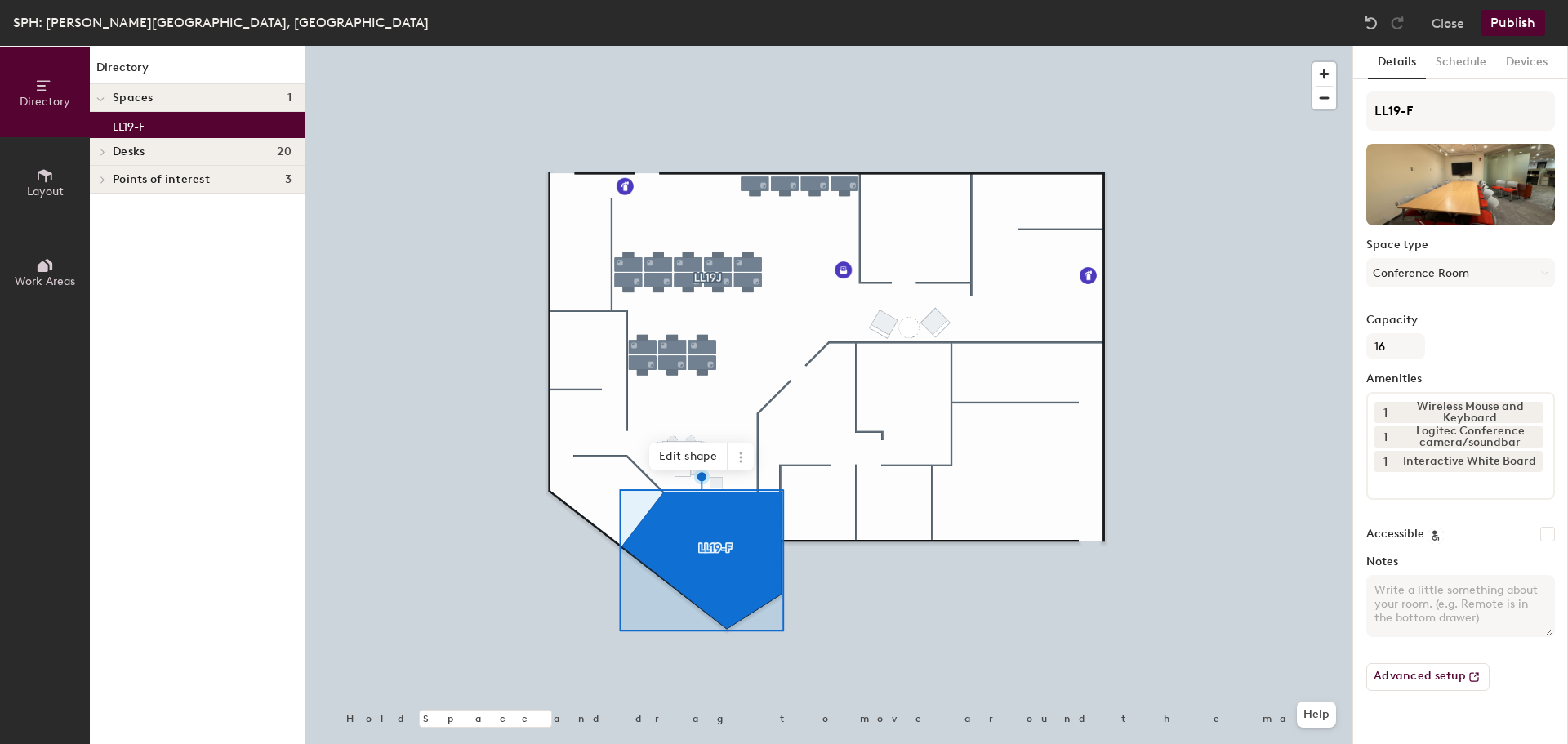
click at [1380, 456] on button "1" at bounding box center [1384, 461] width 21 height 21
click at [1454, 485] on input at bounding box center [1447, 482] width 147 height 19
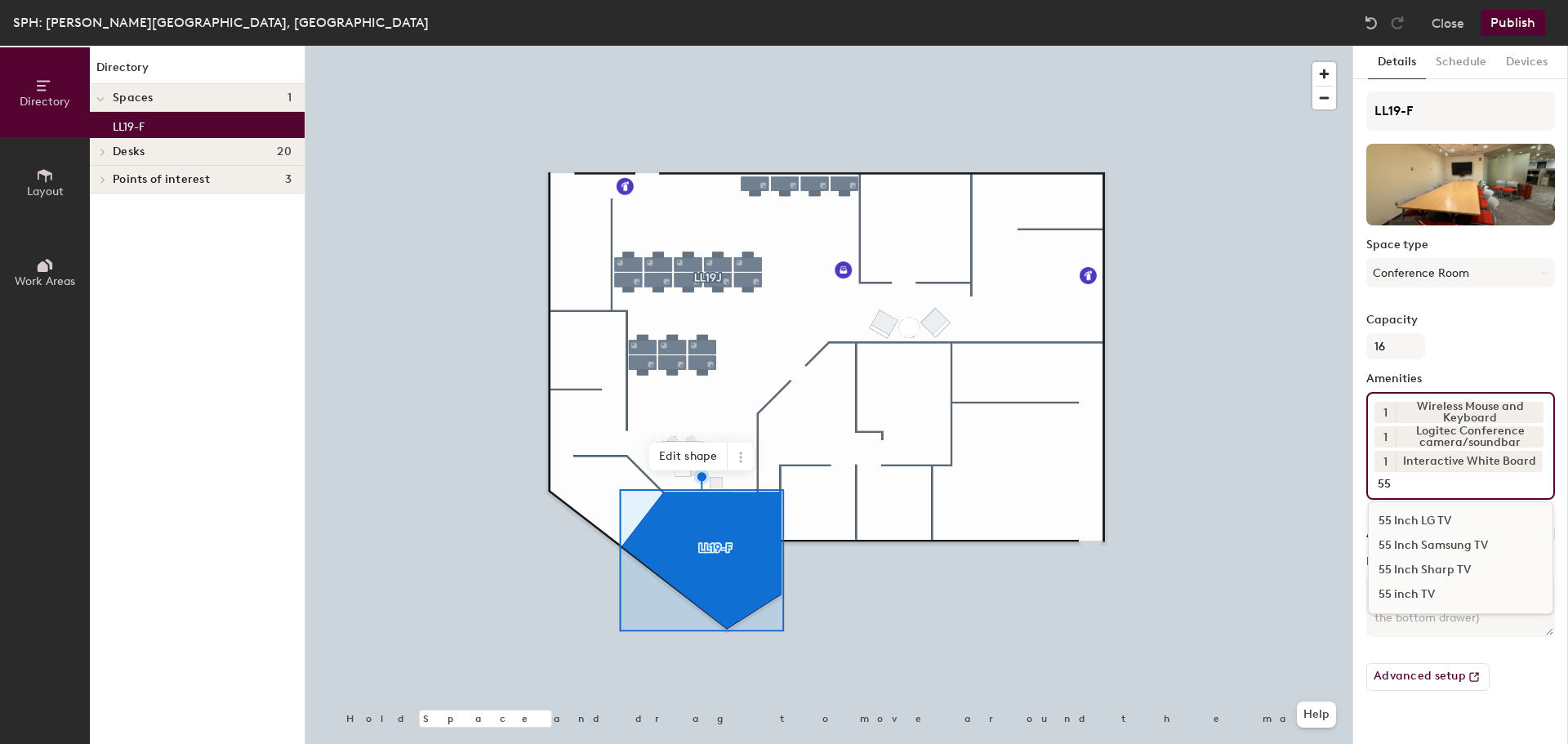
type input "55"
click at [1452, 594] on div "55 inch TV" at bounding box center [1460, 594] width 184 height 25
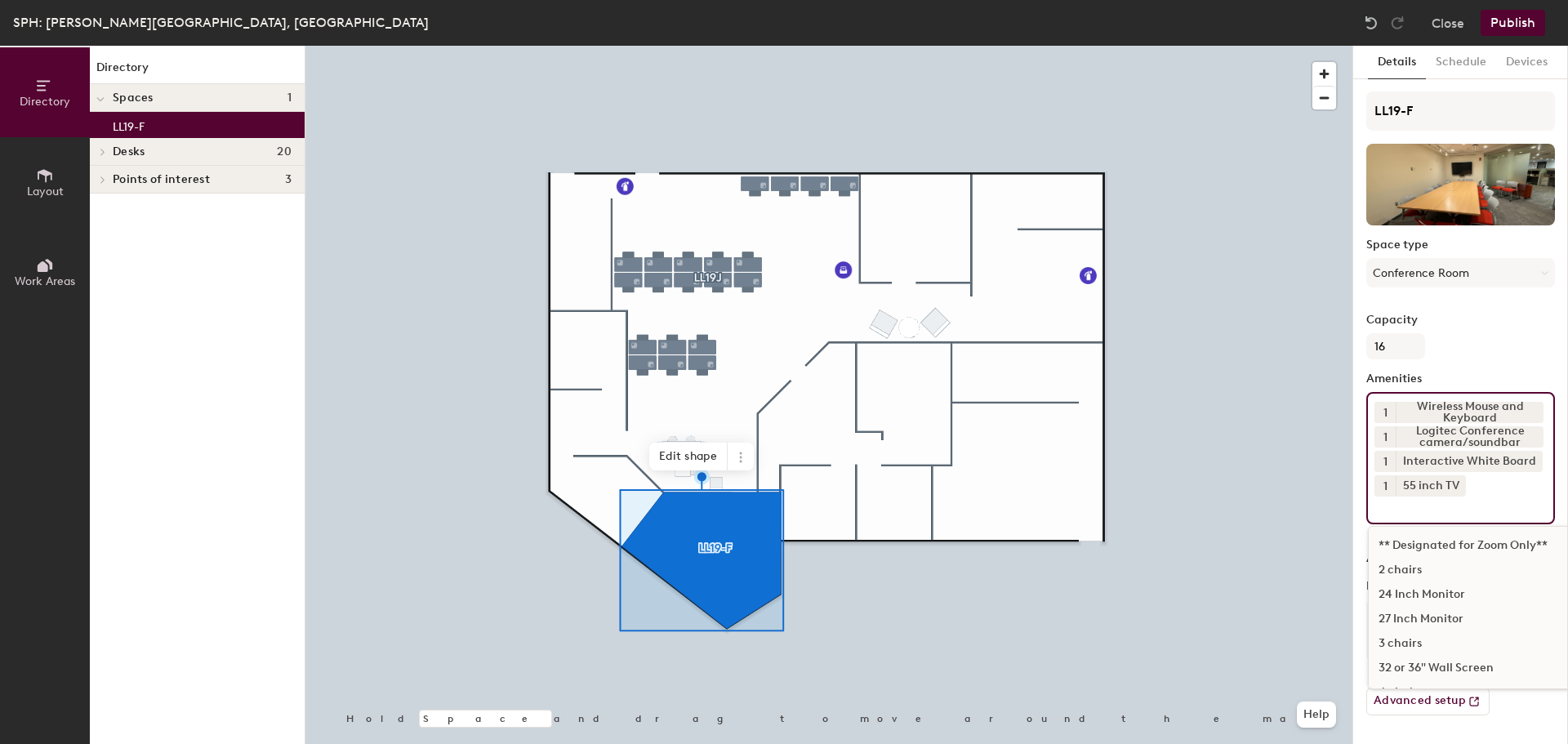
click at [1520, 22] on button "Publish" at bounding box center [1512, 23] width 65 height 27
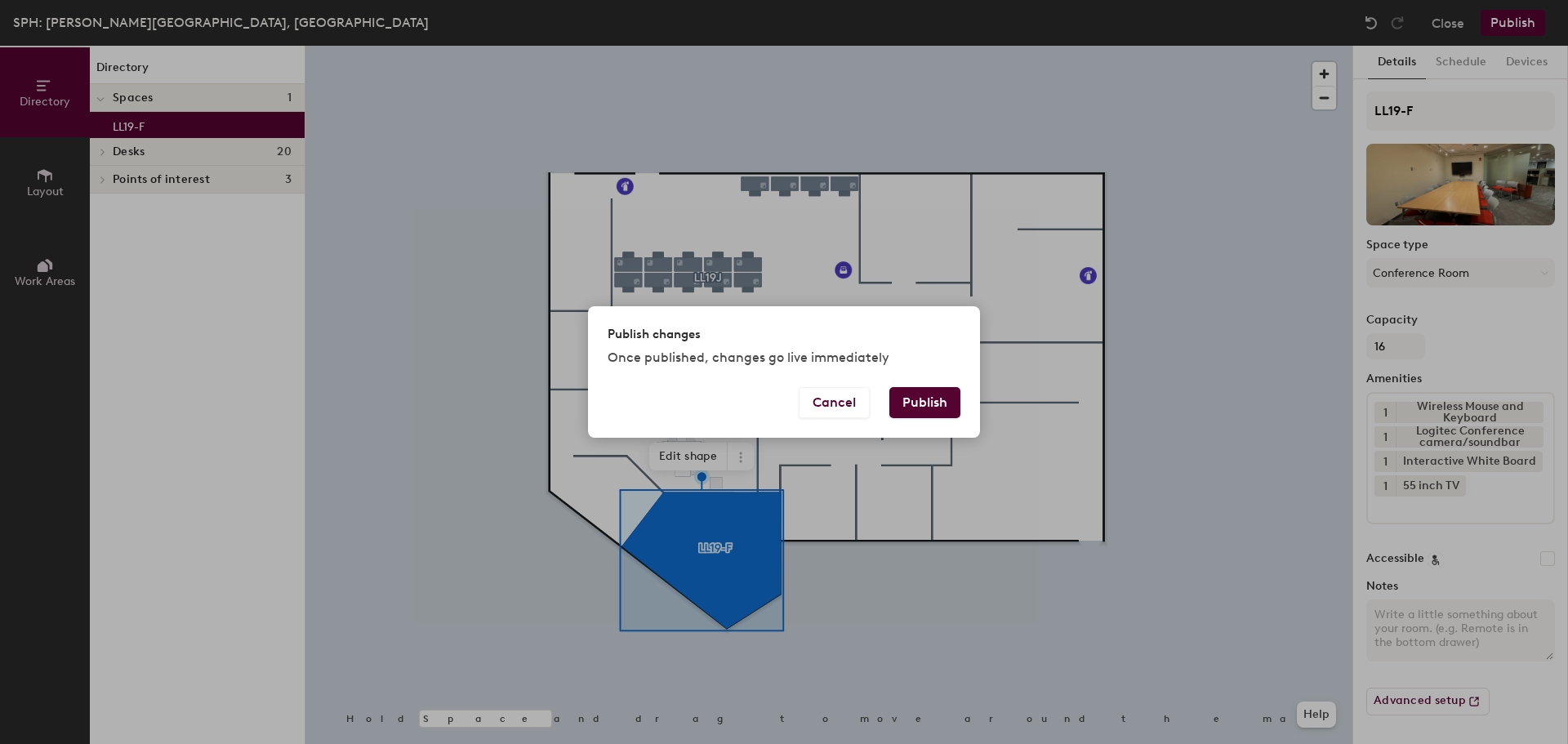
click at [895, 381] on div "Publish changes Once published, changes go live immediately" at bounding box center [783, 346] width 392 height 80
click at [908, 391] on button "Publish" at bounding box center [925, 403] width 71 height 31
